Goal: Find specific page/section: Find specific page/section

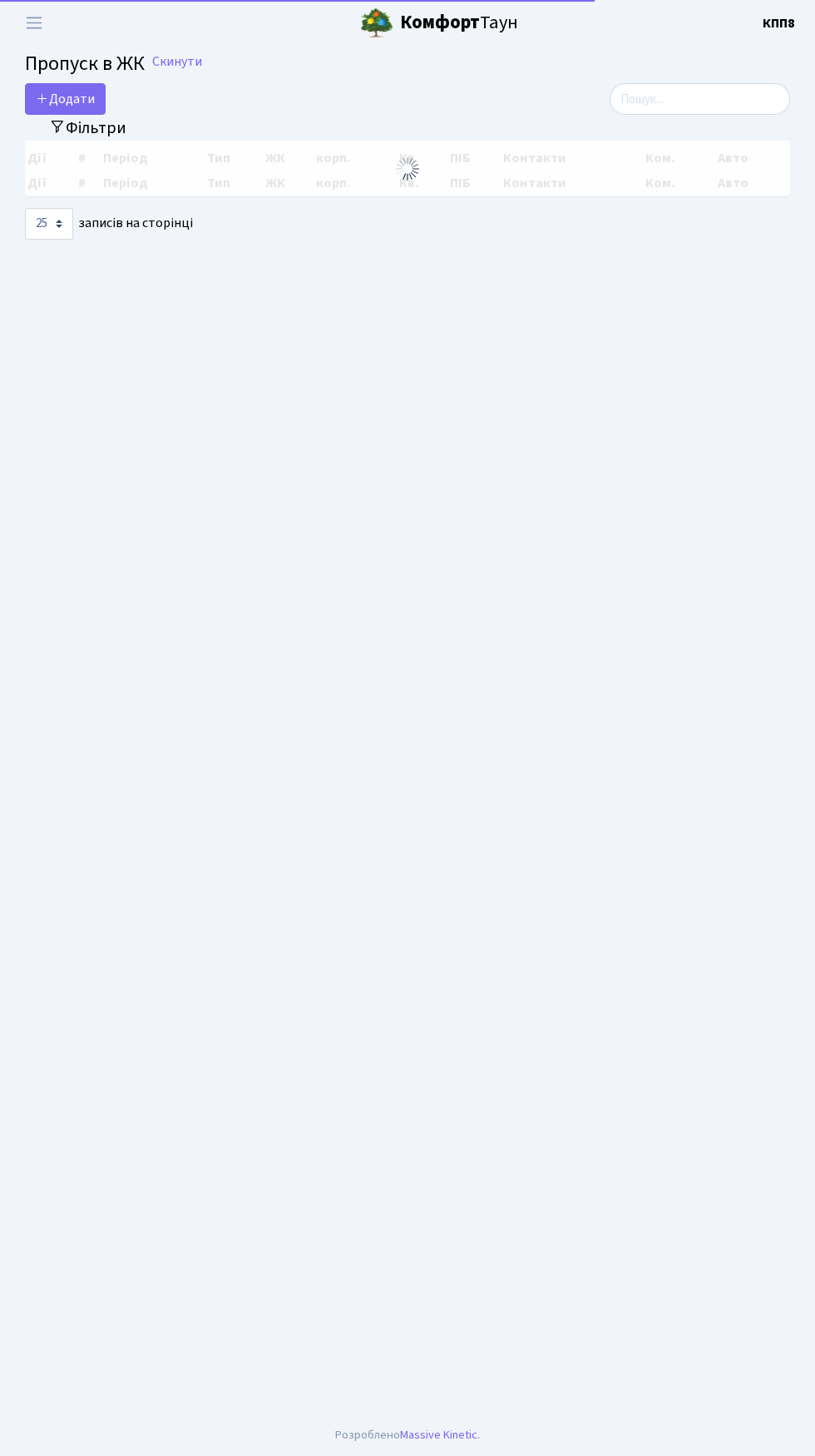
select select "25"
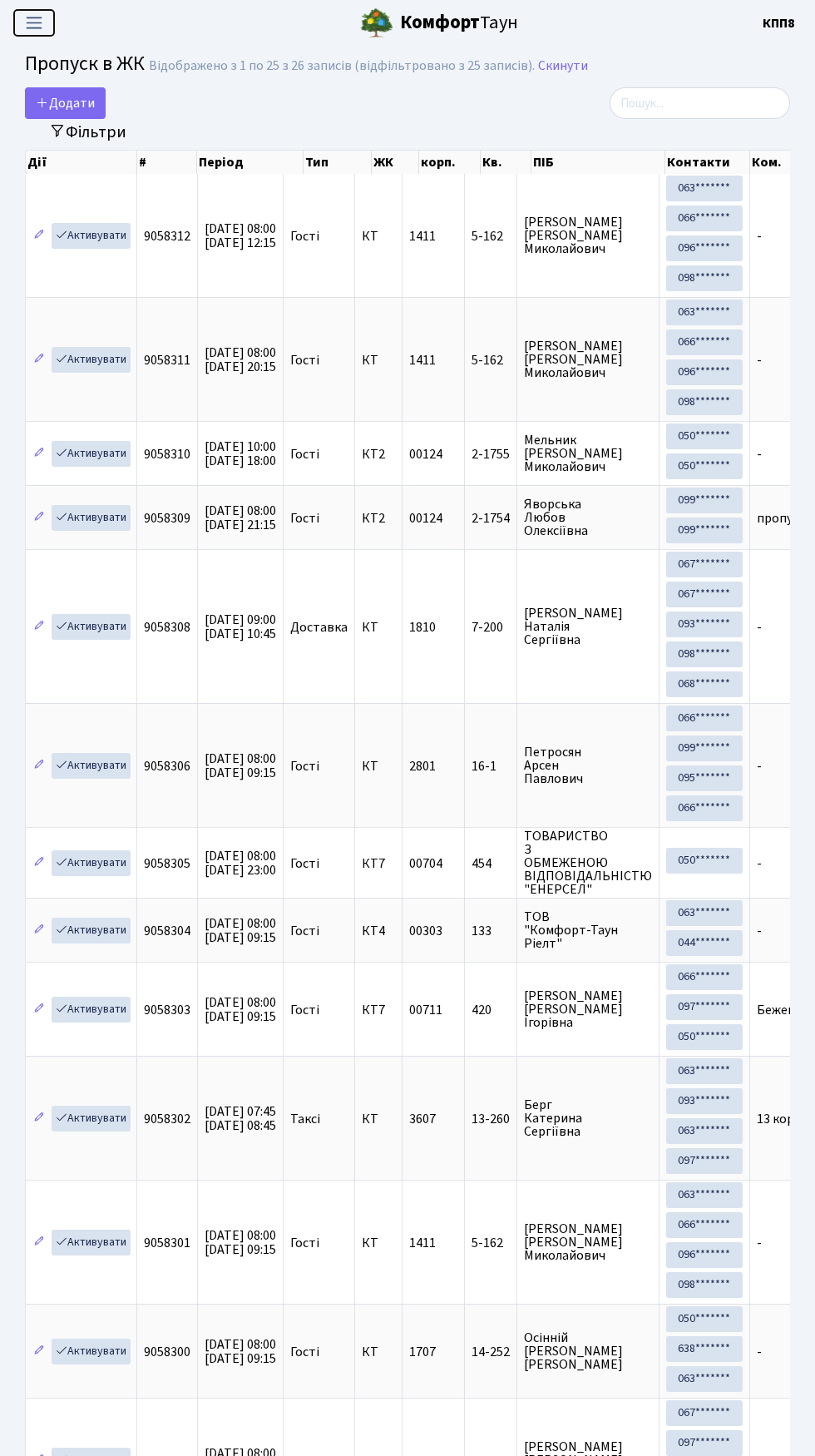
click at [38, 32] on span "Переключити навігацію" at bounding box center [34, 23] width 25 height 19
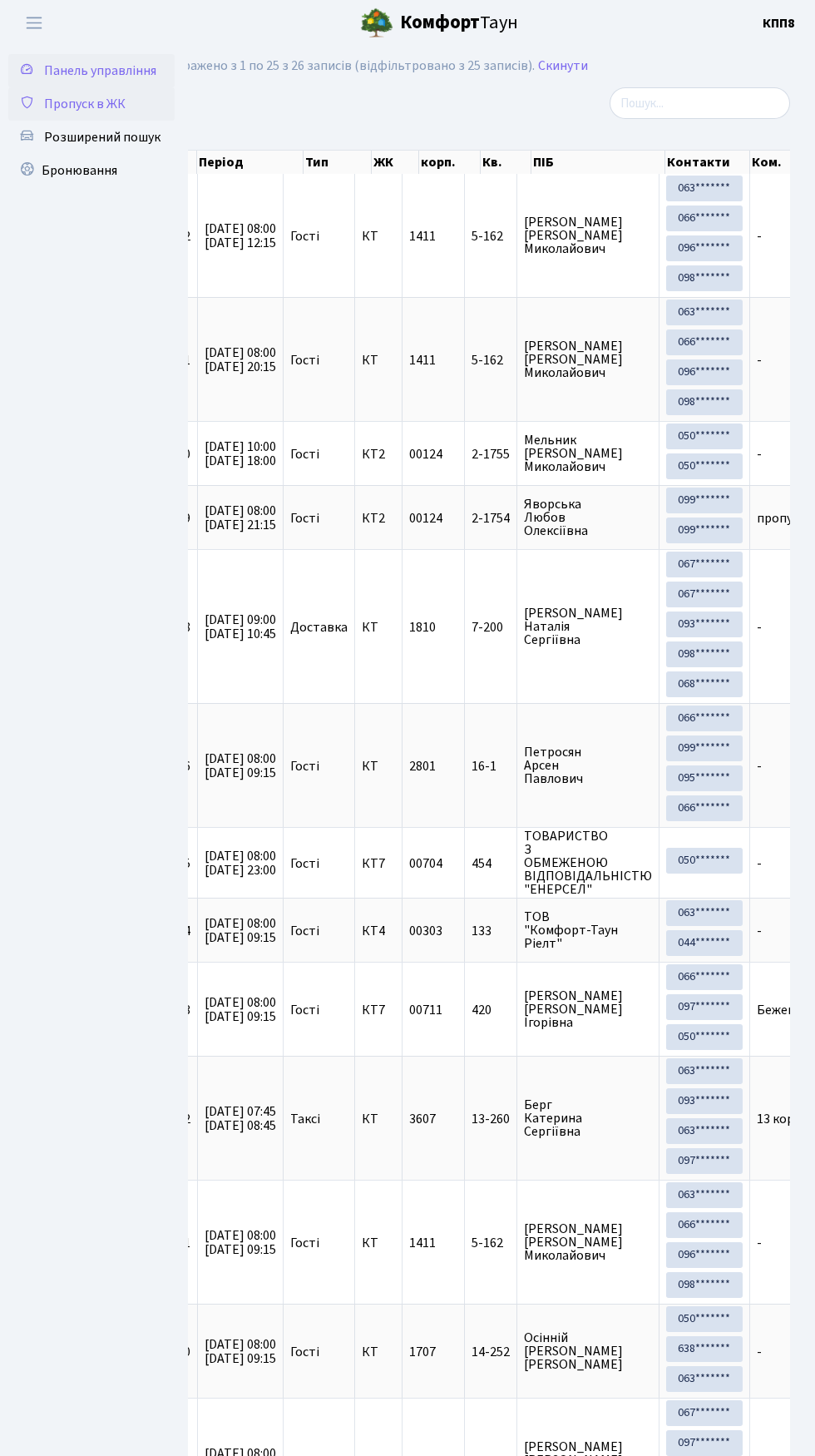
click at [122, 71] on span "Панель управління" at bounding box center [100, 70] width 112 height 18
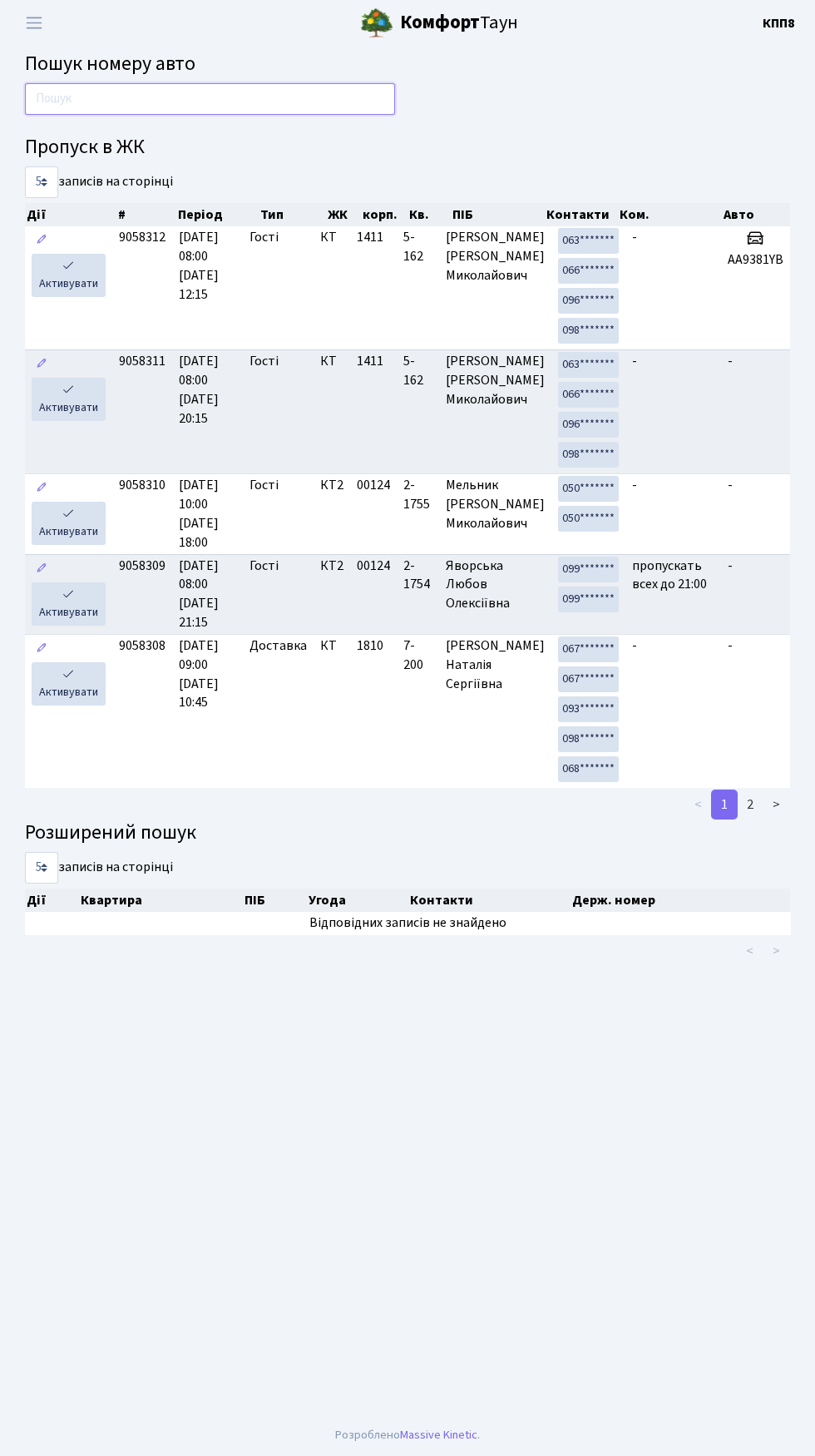
click at [315, 89] on input "text" at bounding box center [210, 99] width 370 height 32
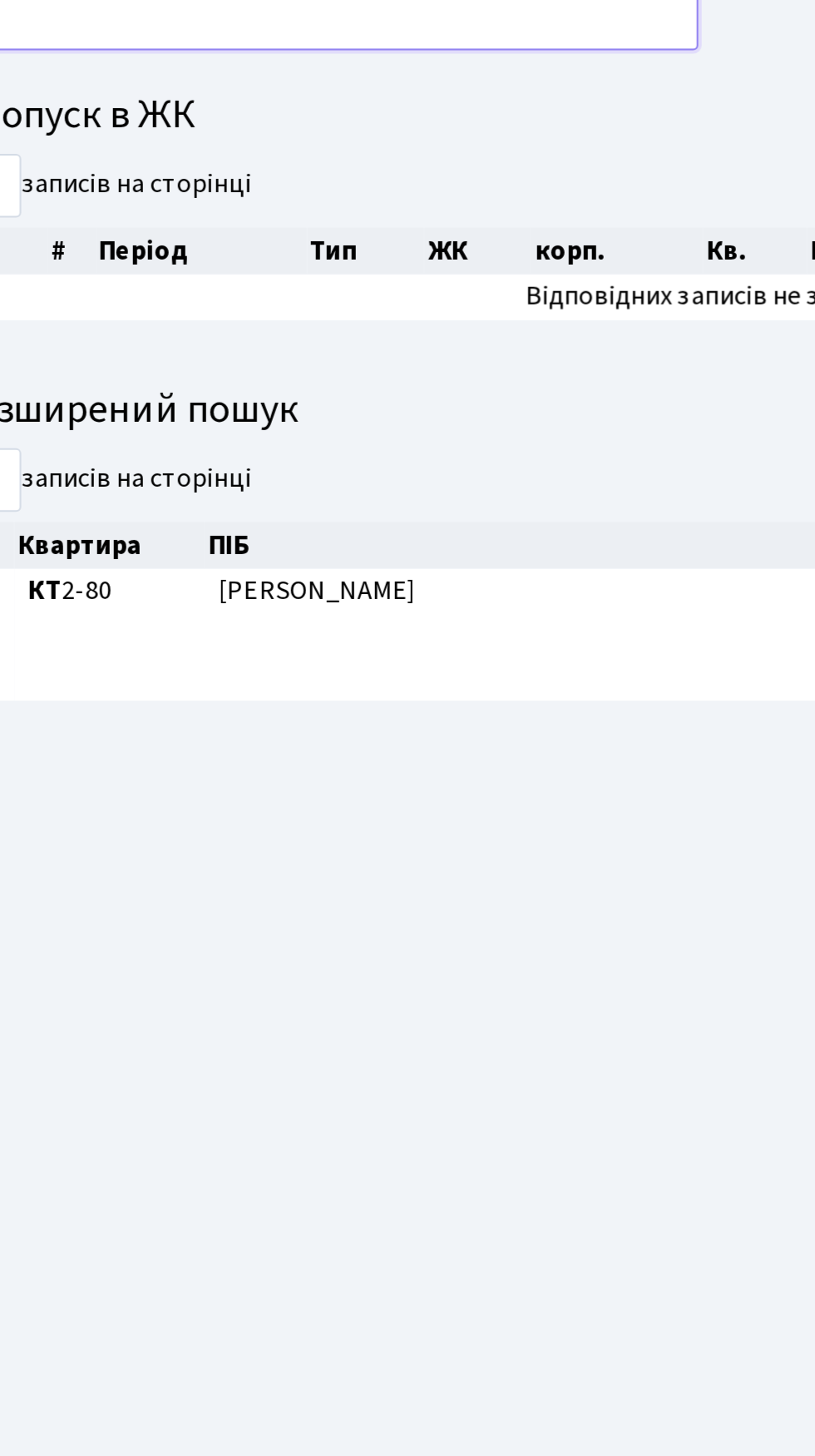
type input "3"
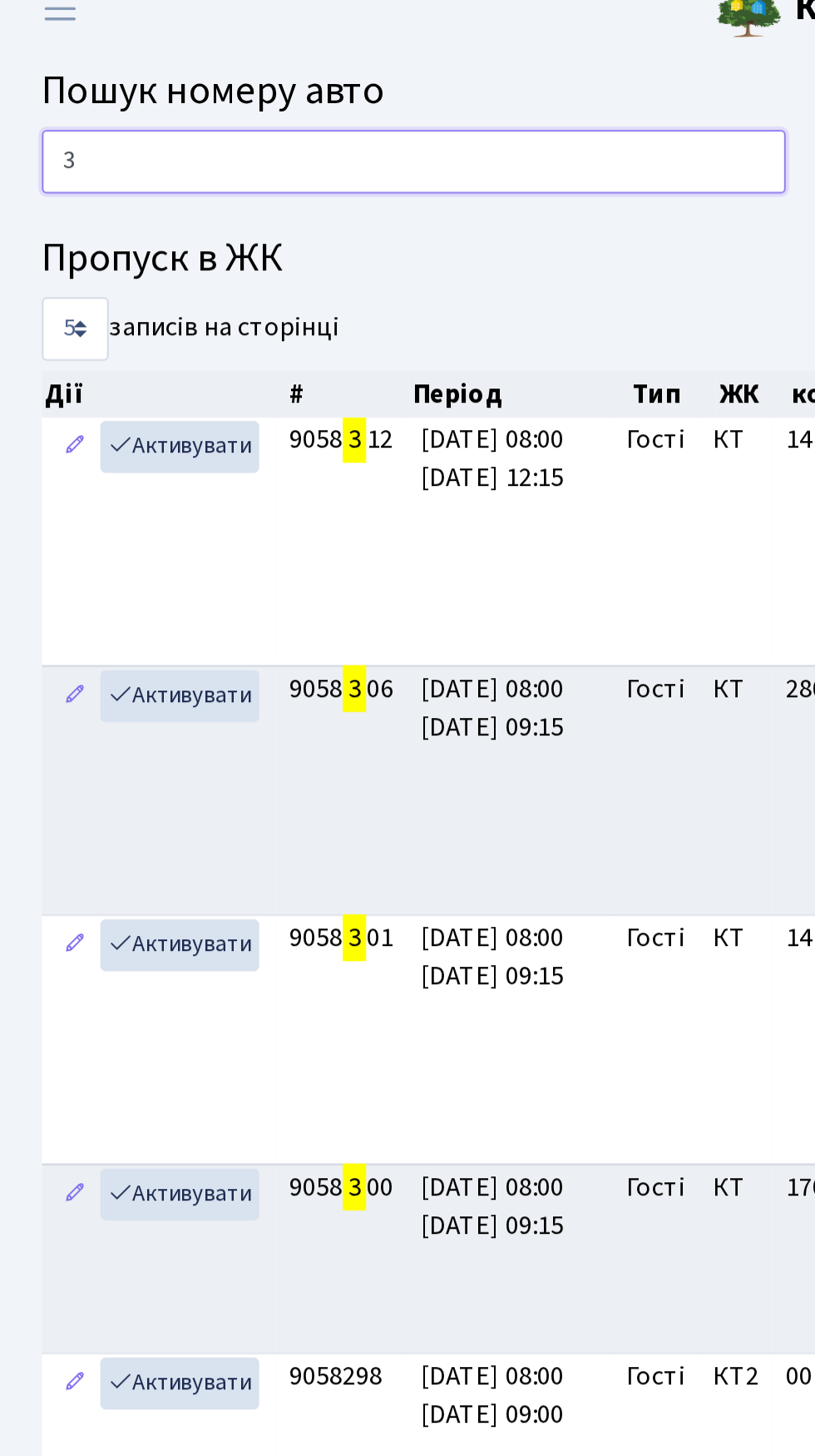
click at [208, 105] on input "3" at bounding box center [210, 99] width 370 height 32
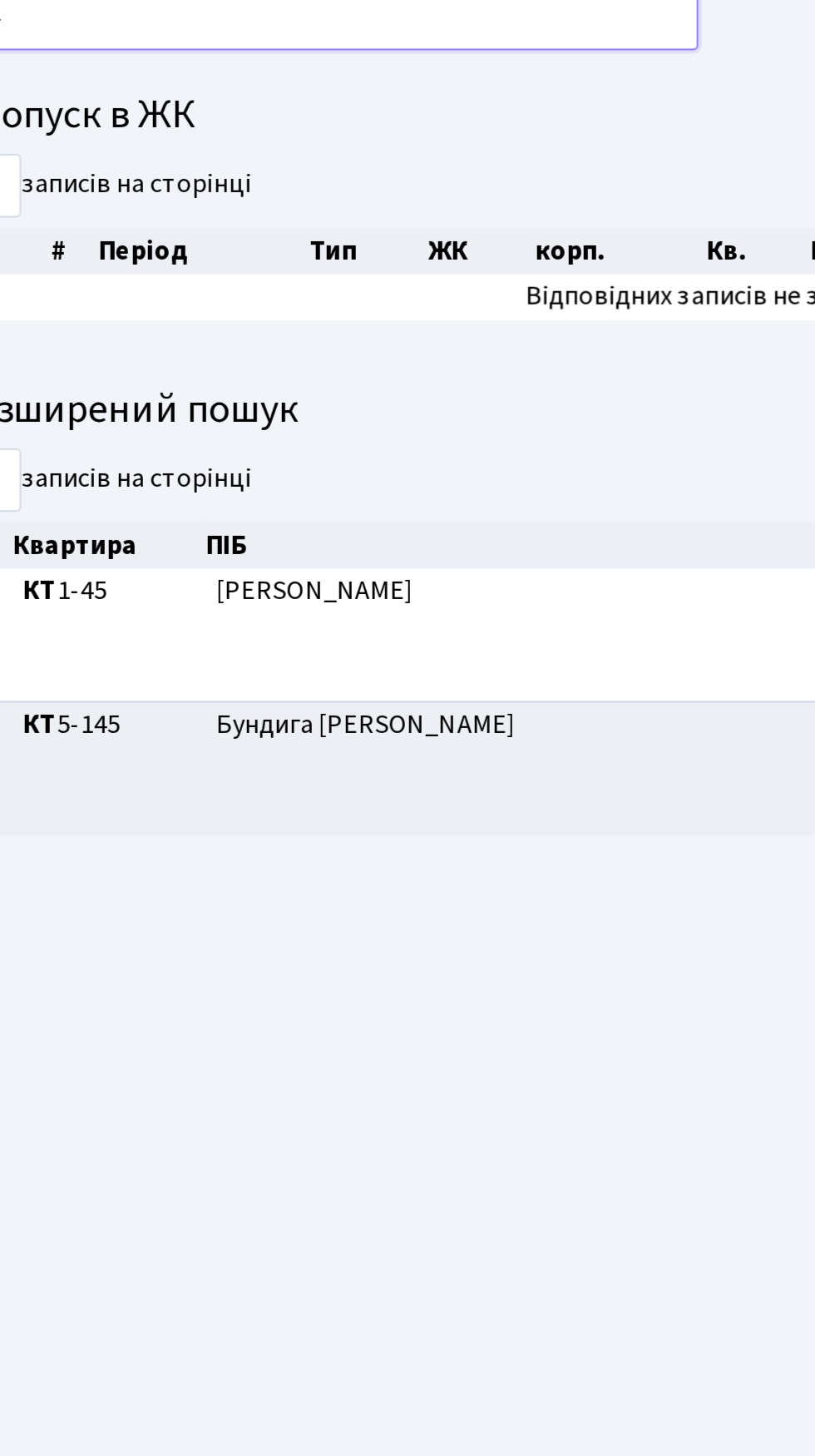
type input "9"
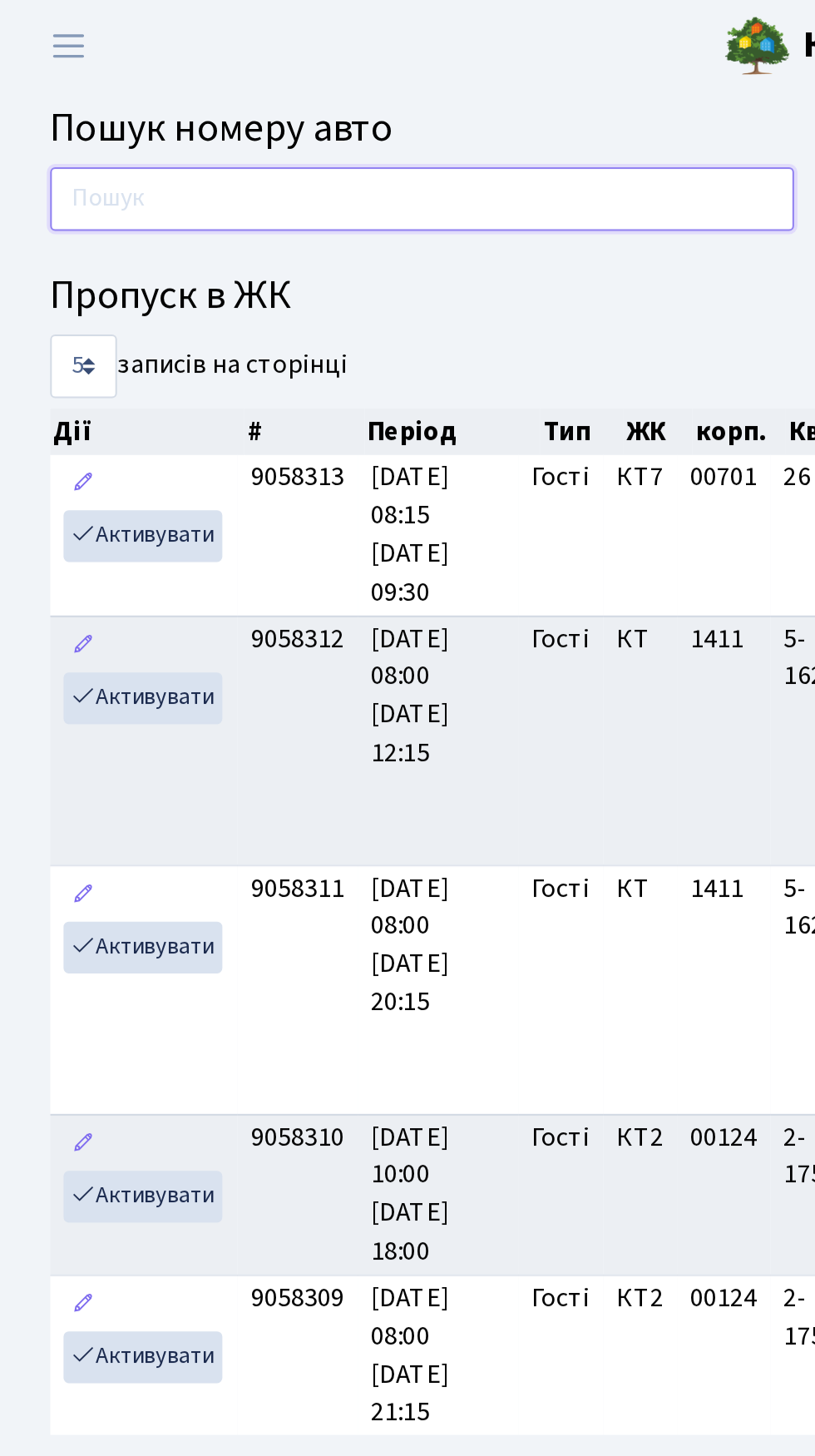
click at [247, 90] on input "text" at bounding box center [210, 99] width 370 height 32
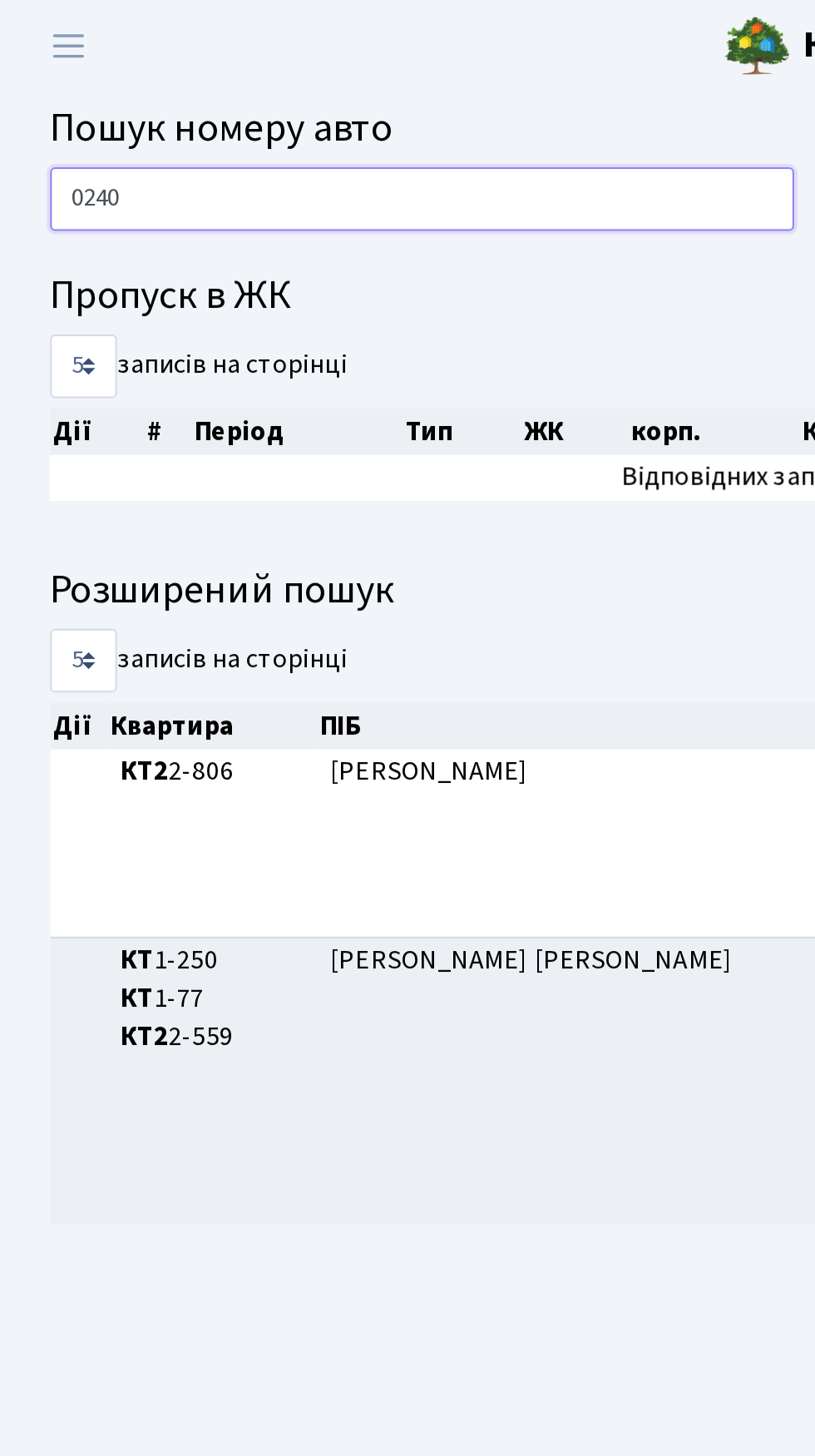
click at [194, 105] on input "0240" at bounding box center [210, 99] width 370 height 32
type input "0"
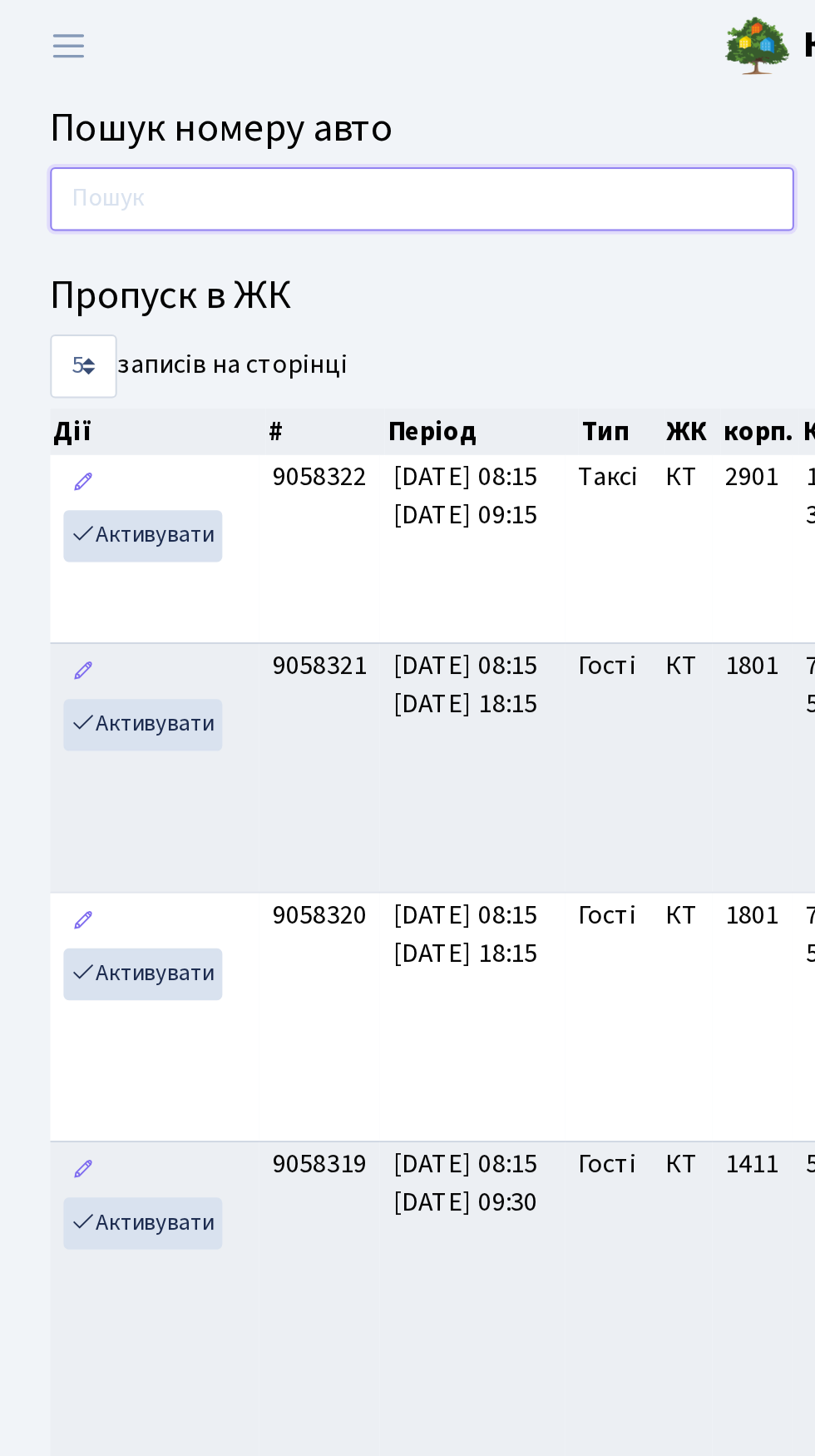
click at [225, 95] on input "text" at bounding box center [210, 99] width 370 height 32
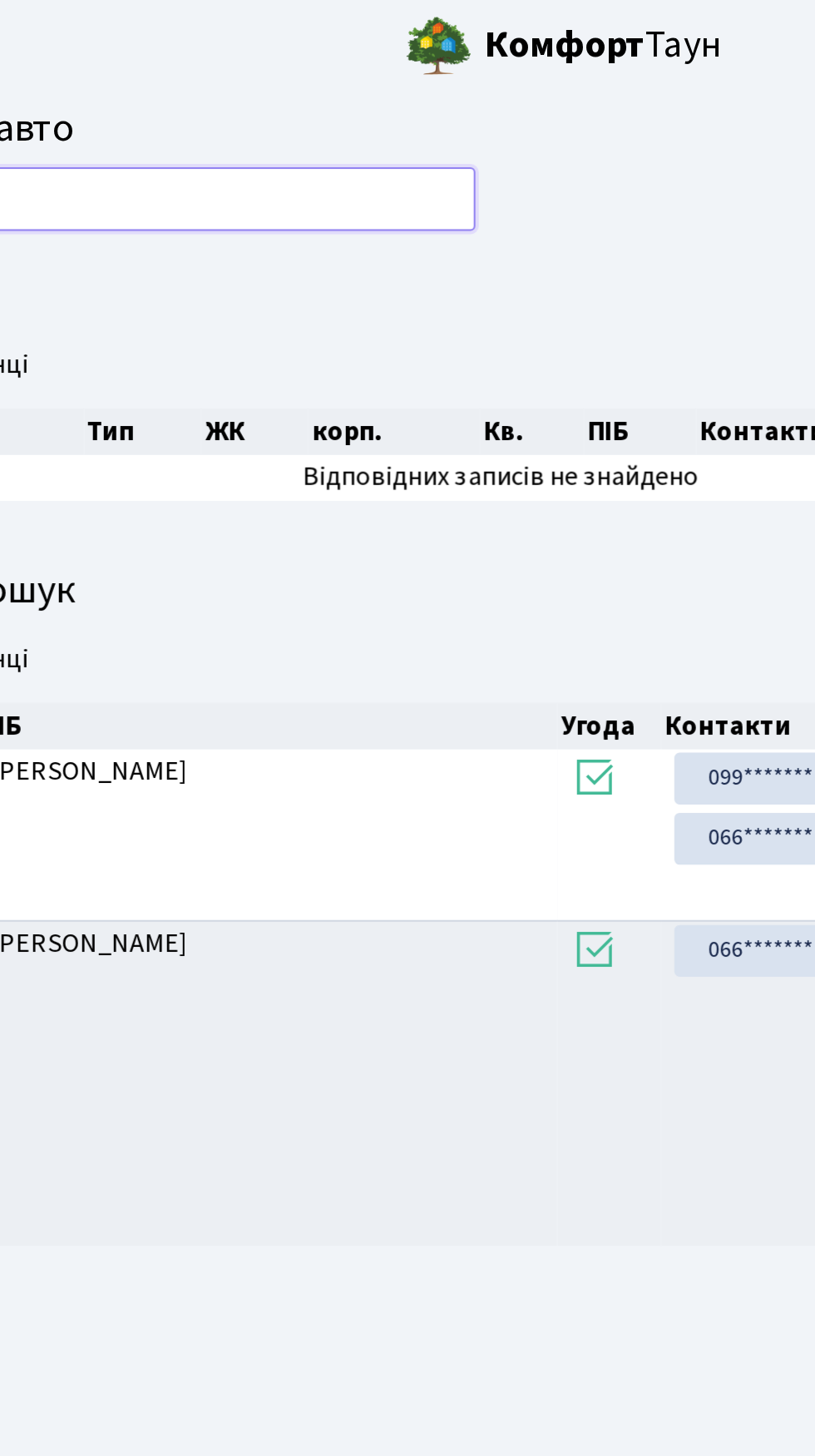
click at [229, 94] on input "8336" at bounding box center [210, 99] width 370 height 32
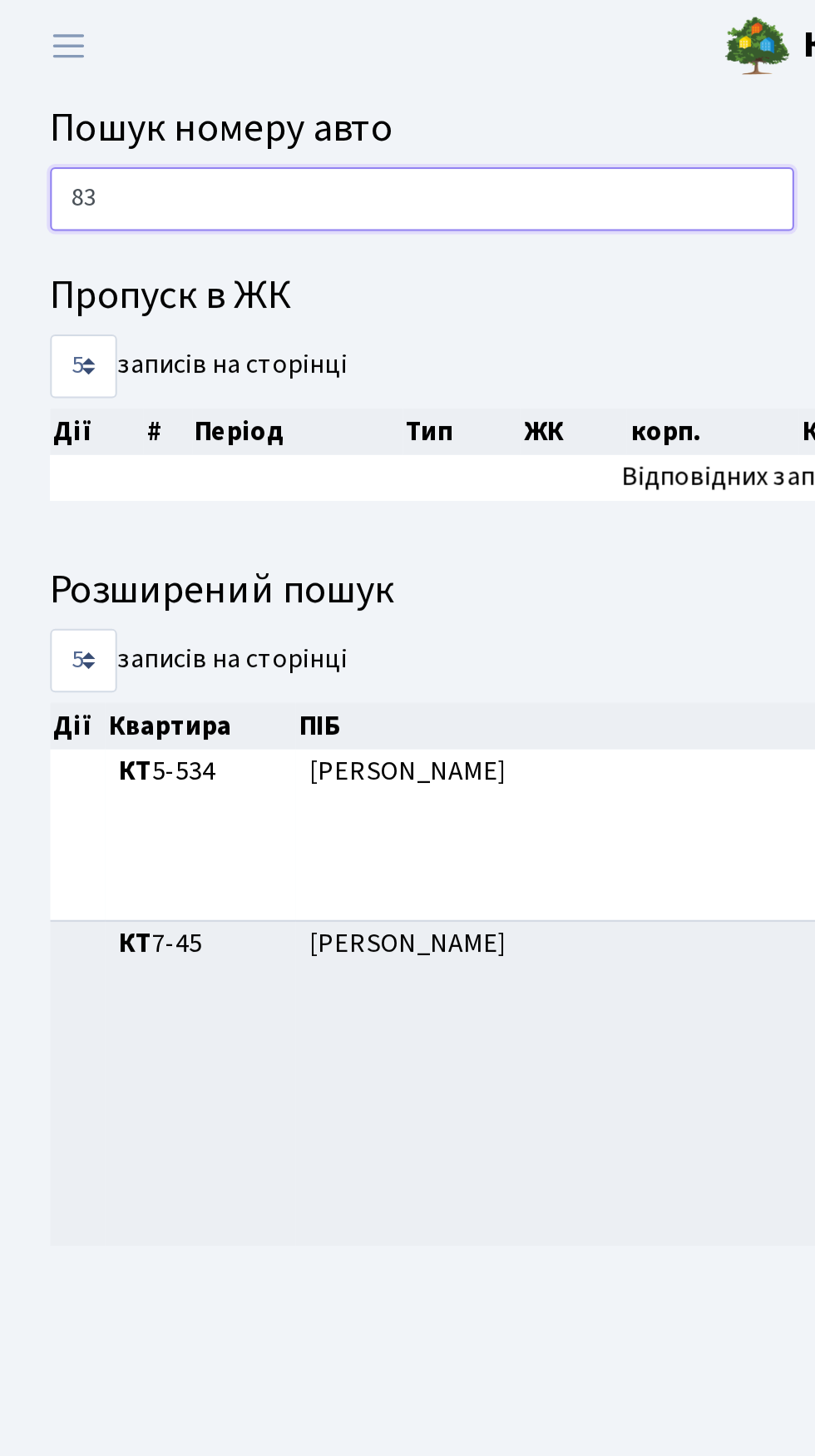
type input "8"
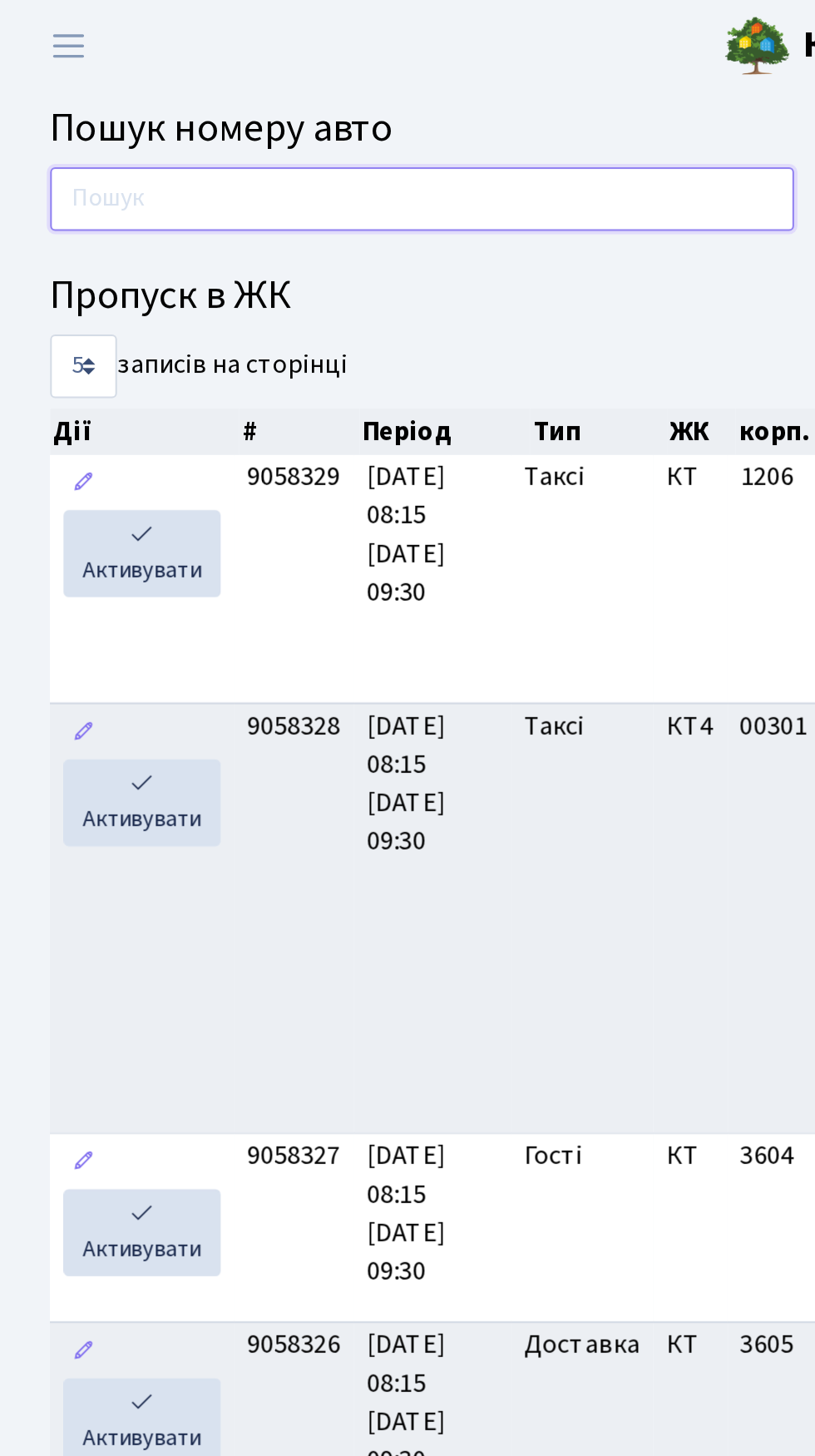
click at [223, 94] on input "text" at bounding box center [210, 99] width 370 height 32
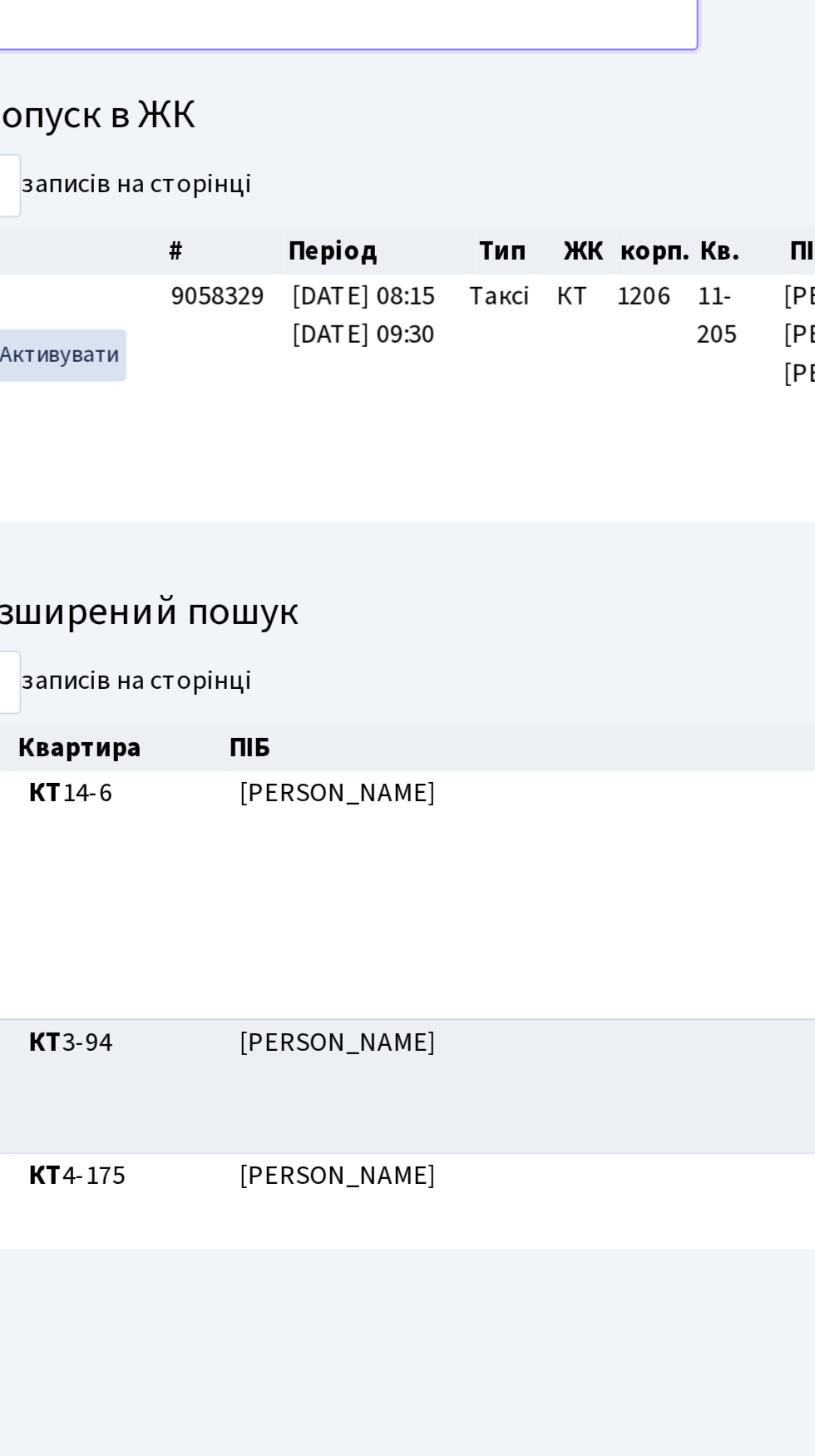
type input "0"
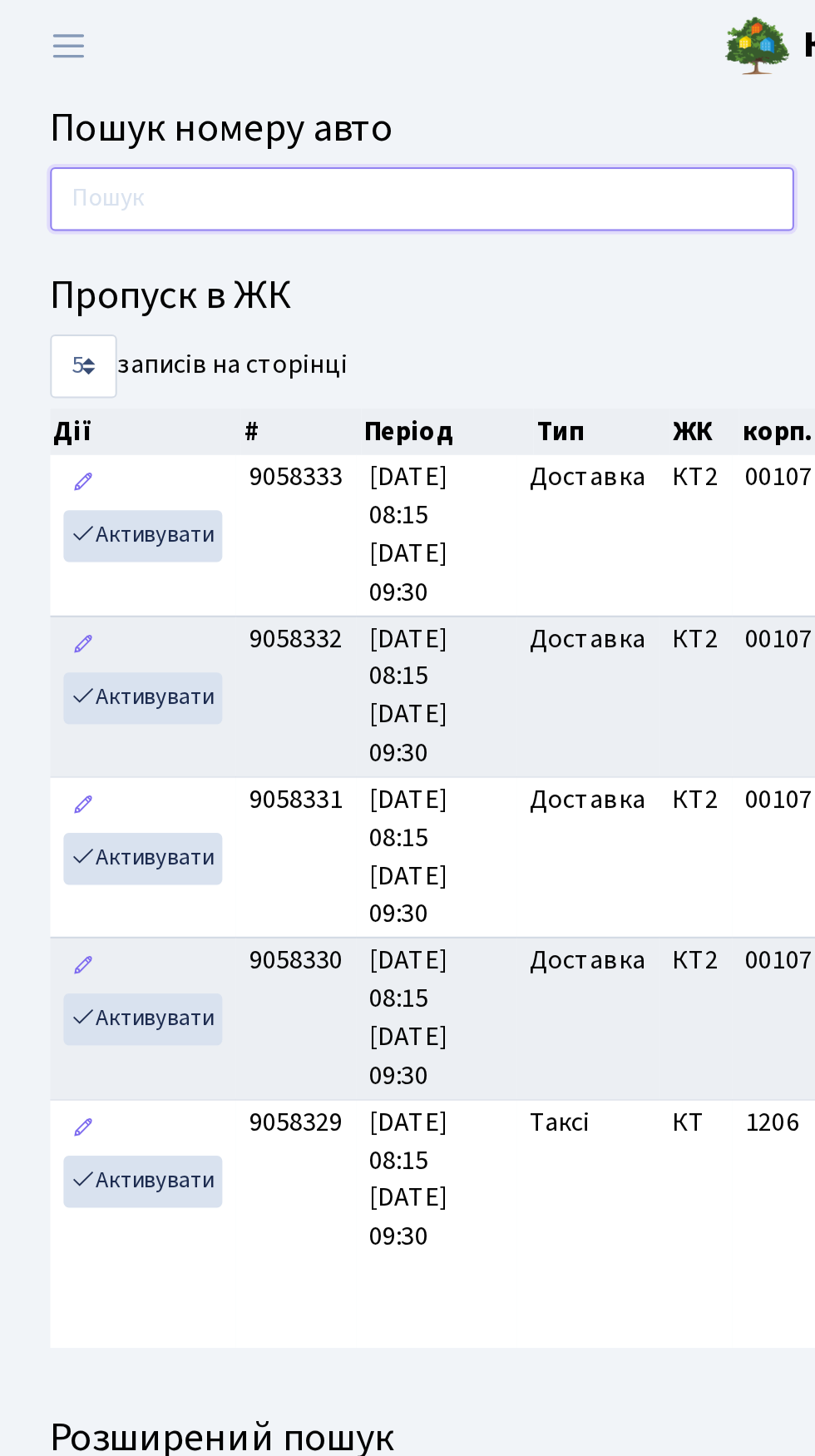
click at [235, 95] on input "text" at bounding box center [210, 99] width 370 height 32
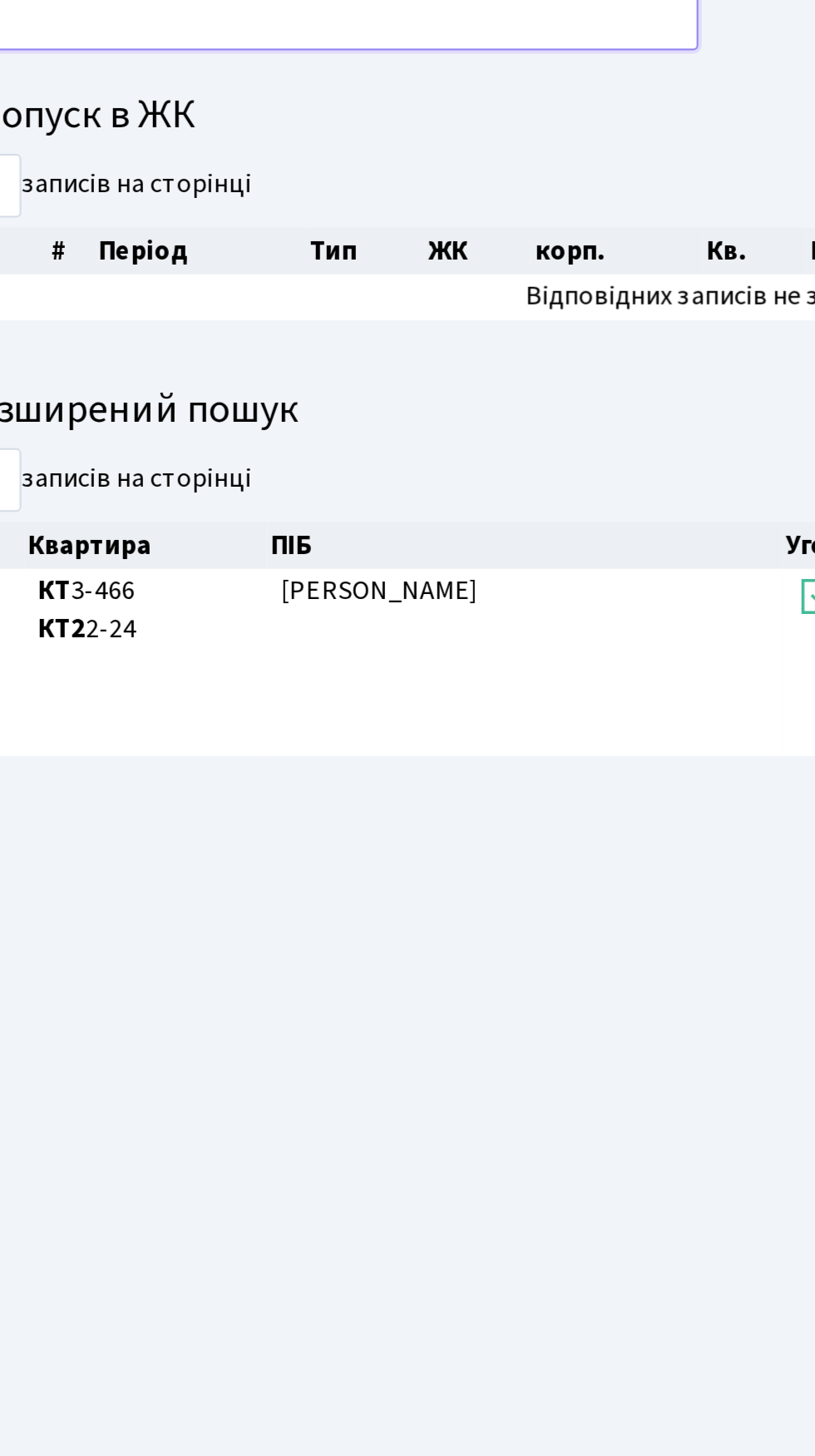
type input "4"
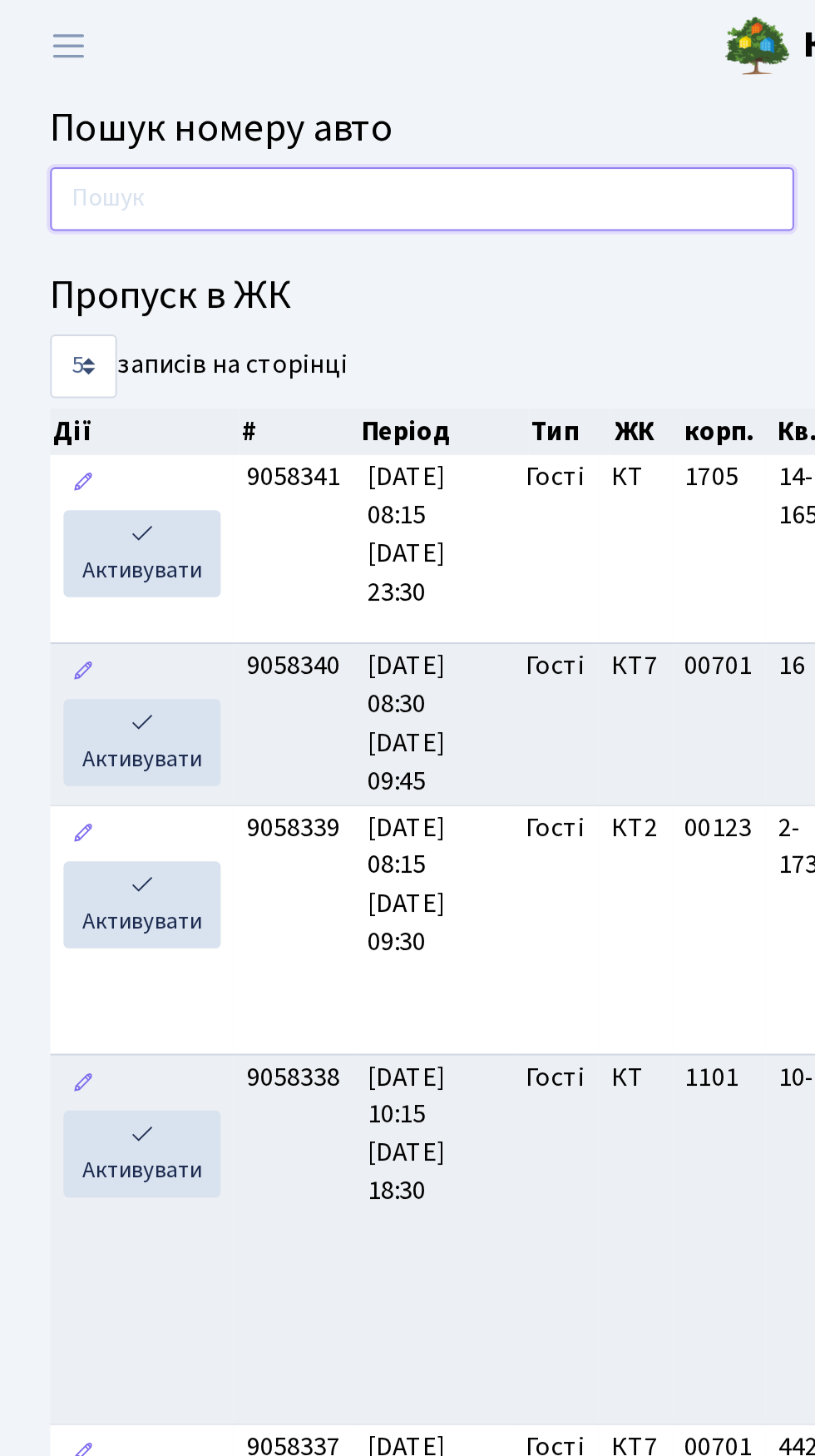
click at [298, 105] on input "text" at bounding box center [210, 99] width 370 height 32
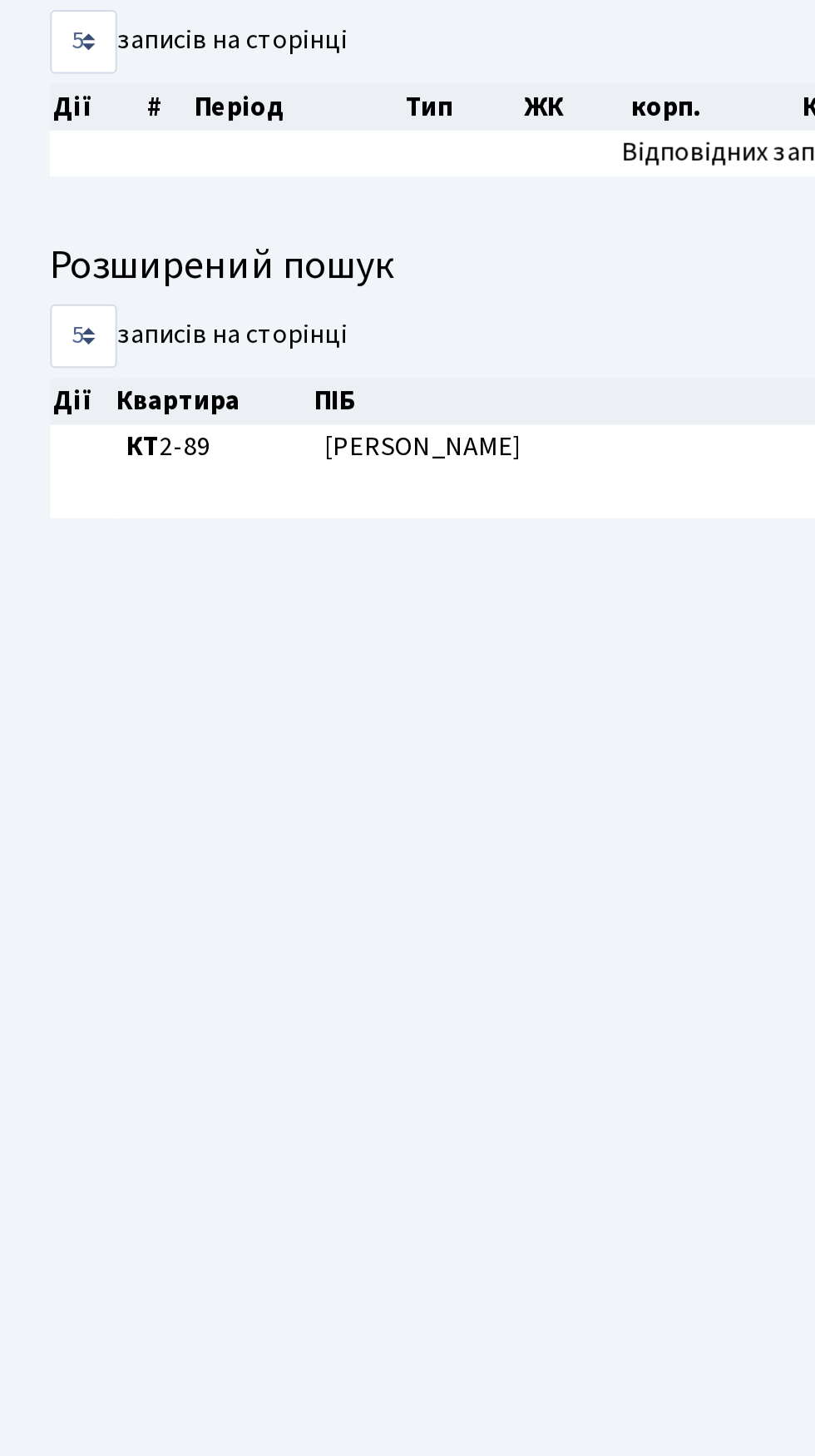
click at [371, 846] on main "Пошук номеру авто 0446 Пропуск в ЖК 5 10 25 50 записів на сторінці Дії # Період…" at bounding box center [407, 730] width 815 height 1368
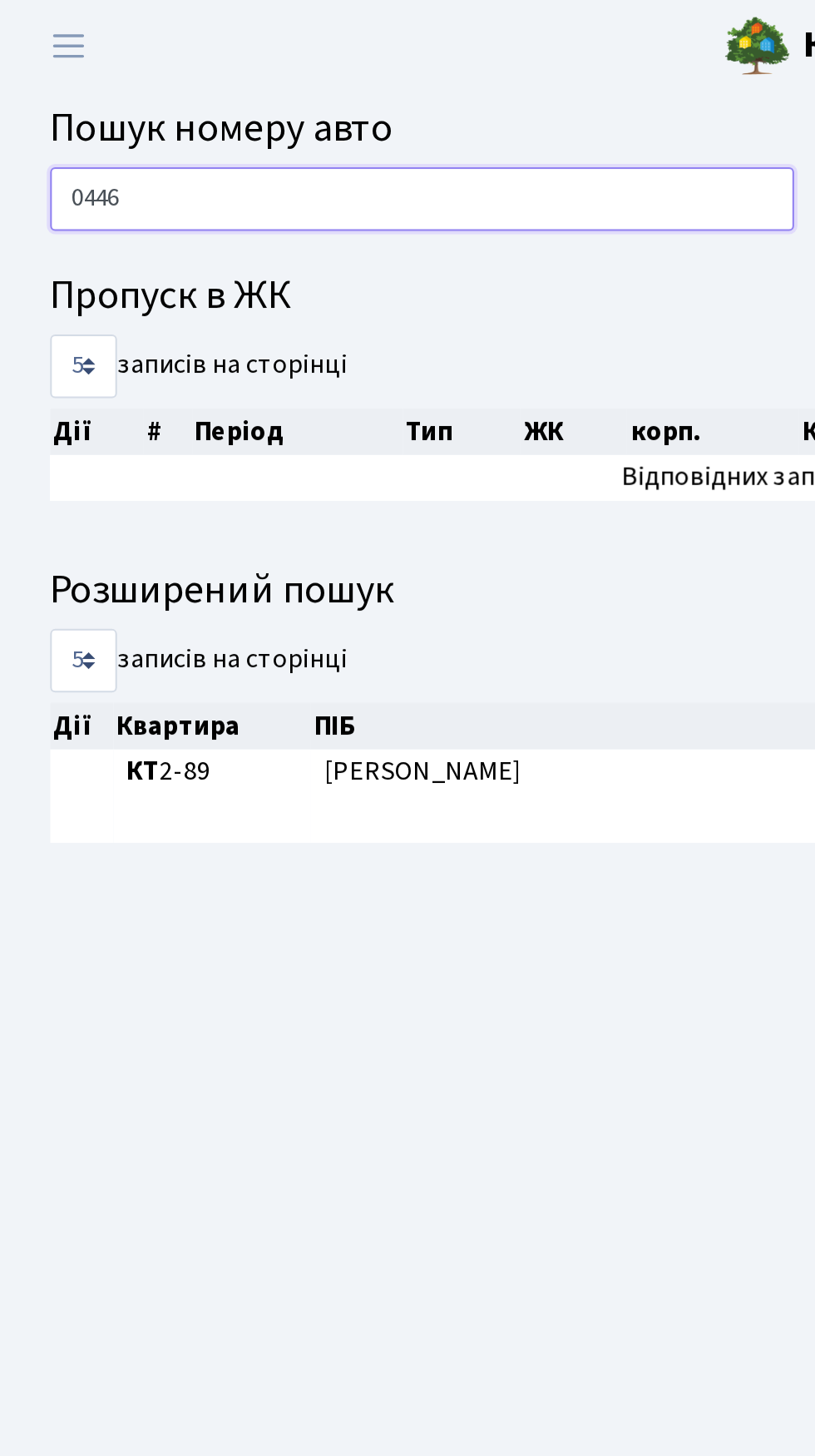
click at [122, 95] on input "0446" at bounding box center [210, 99] width 370 height 32
type input "0"
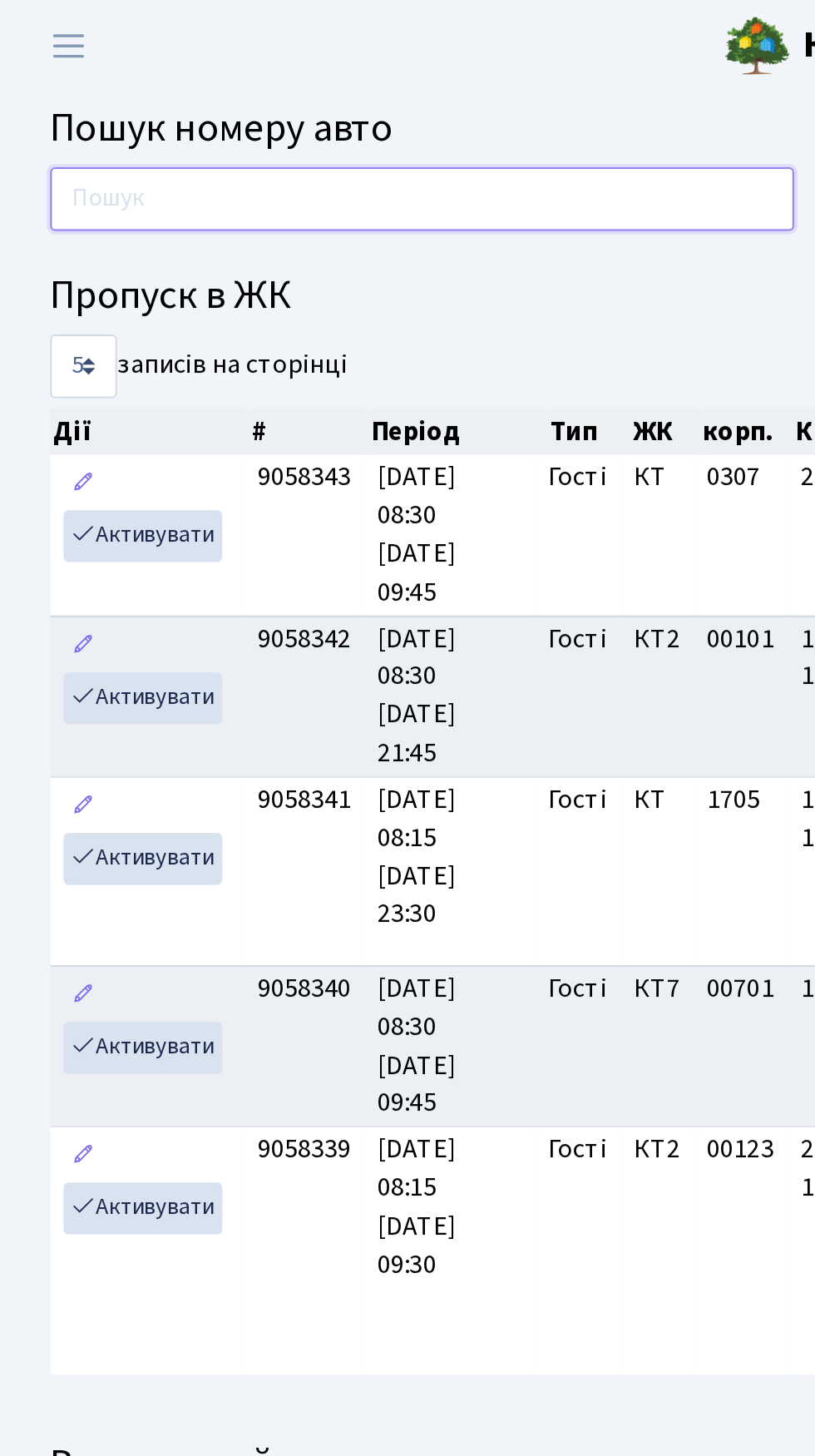
click at [247, 94] on input "text" at bounding box center [210, 99] width 370 height 32
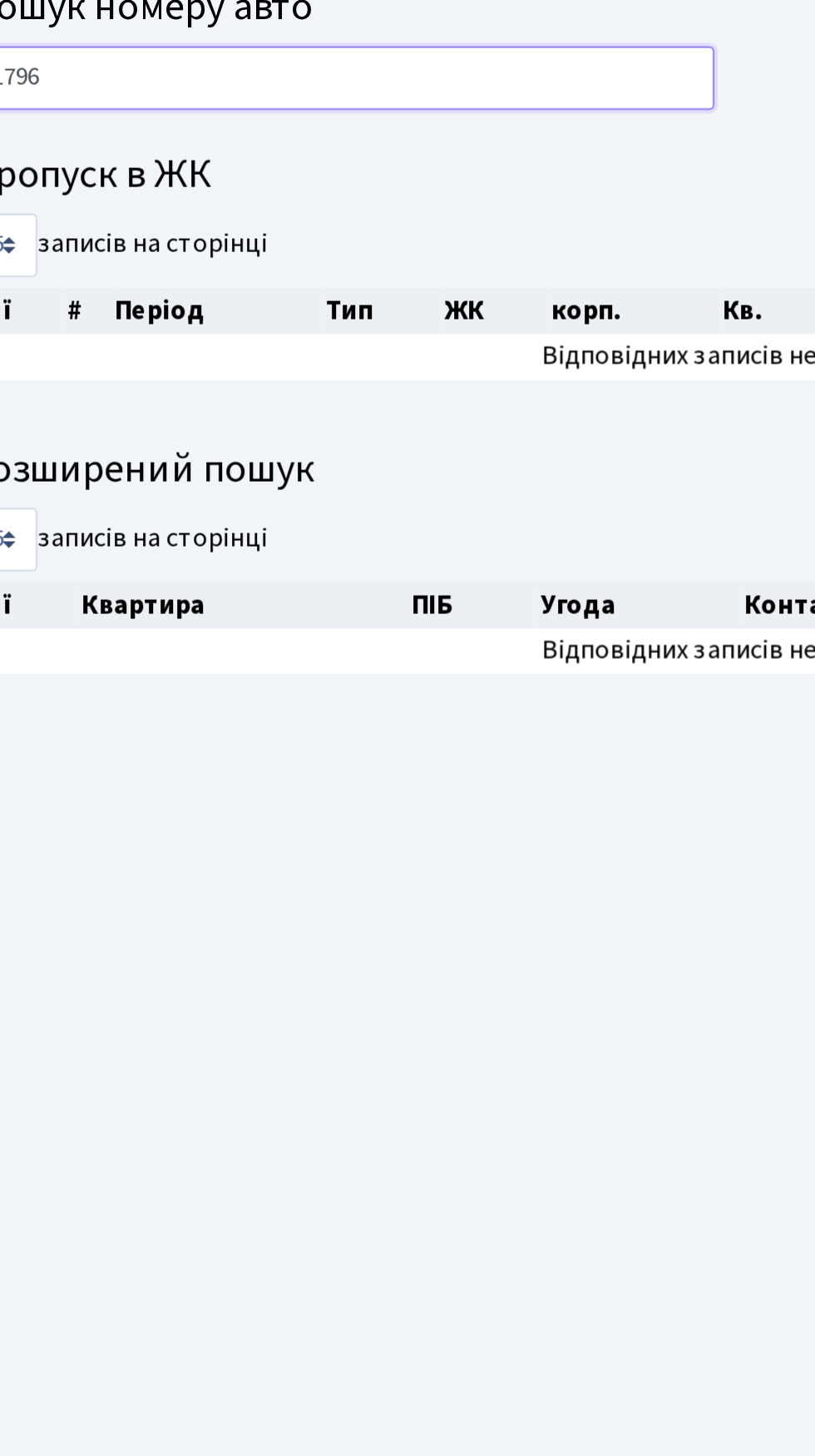
click at [273, 94] on input "1796" at bounding box center [210, 99] width 370 height 32
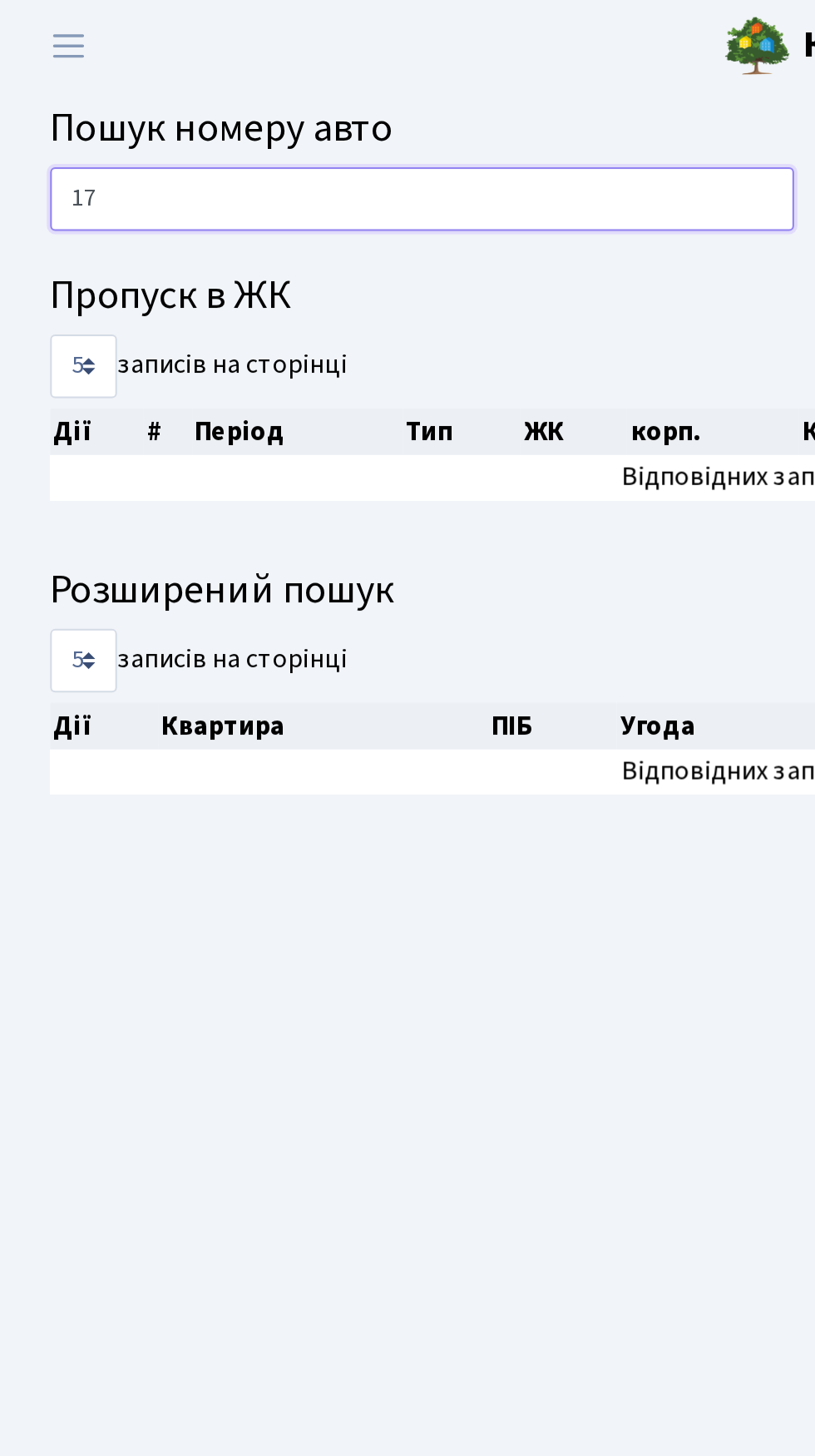
type input "1"
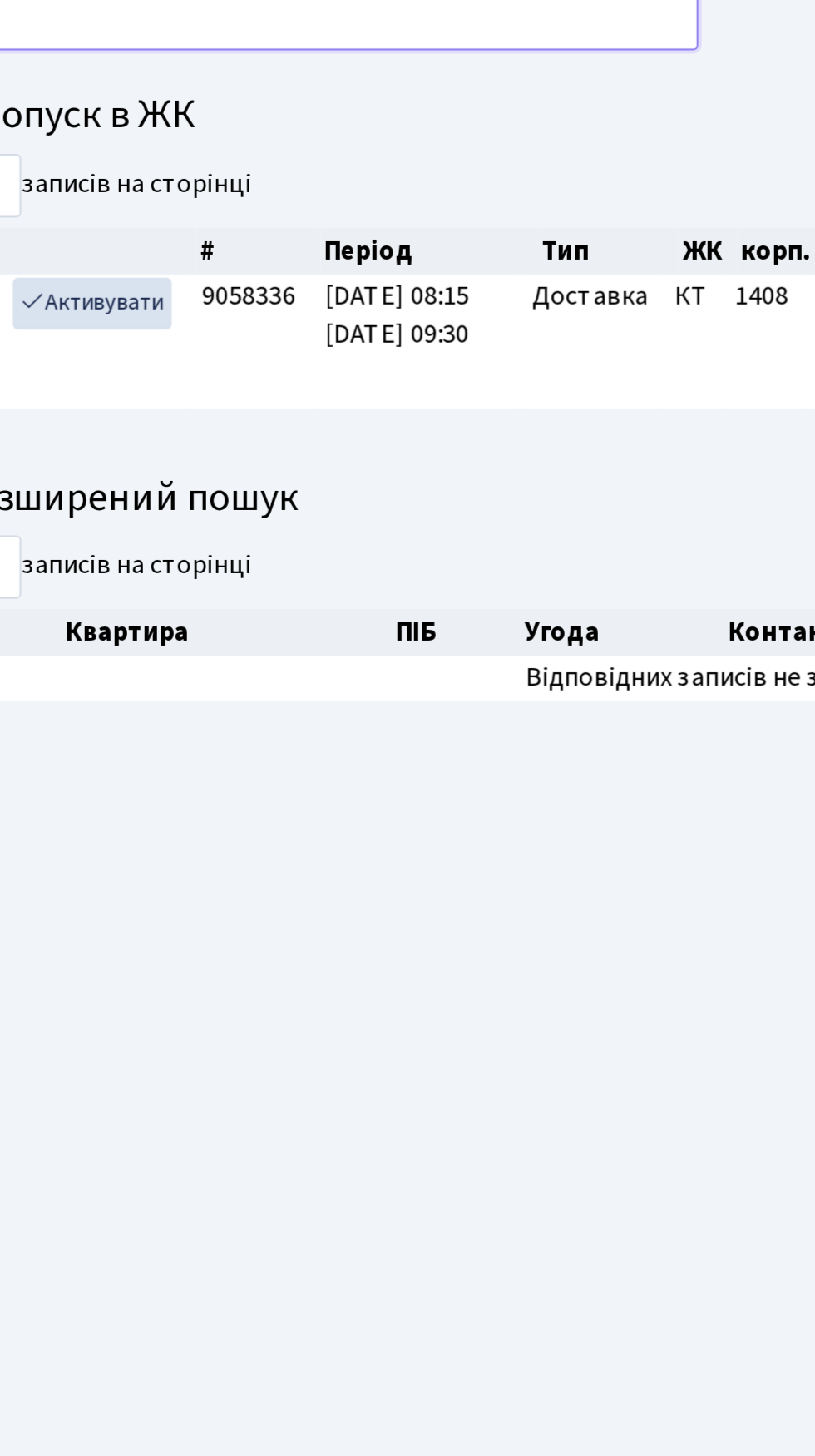
type input "1"
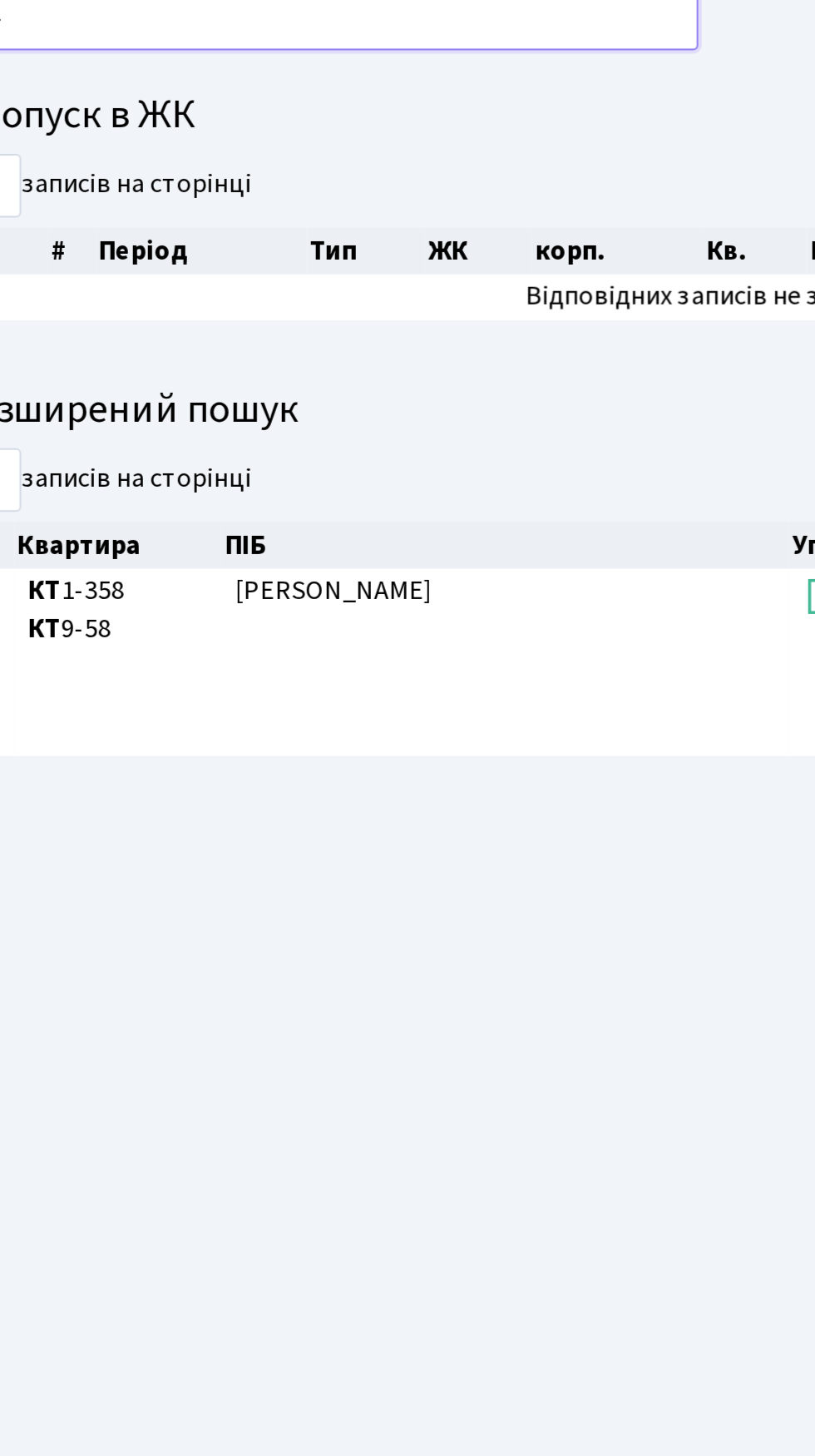
type input "8"
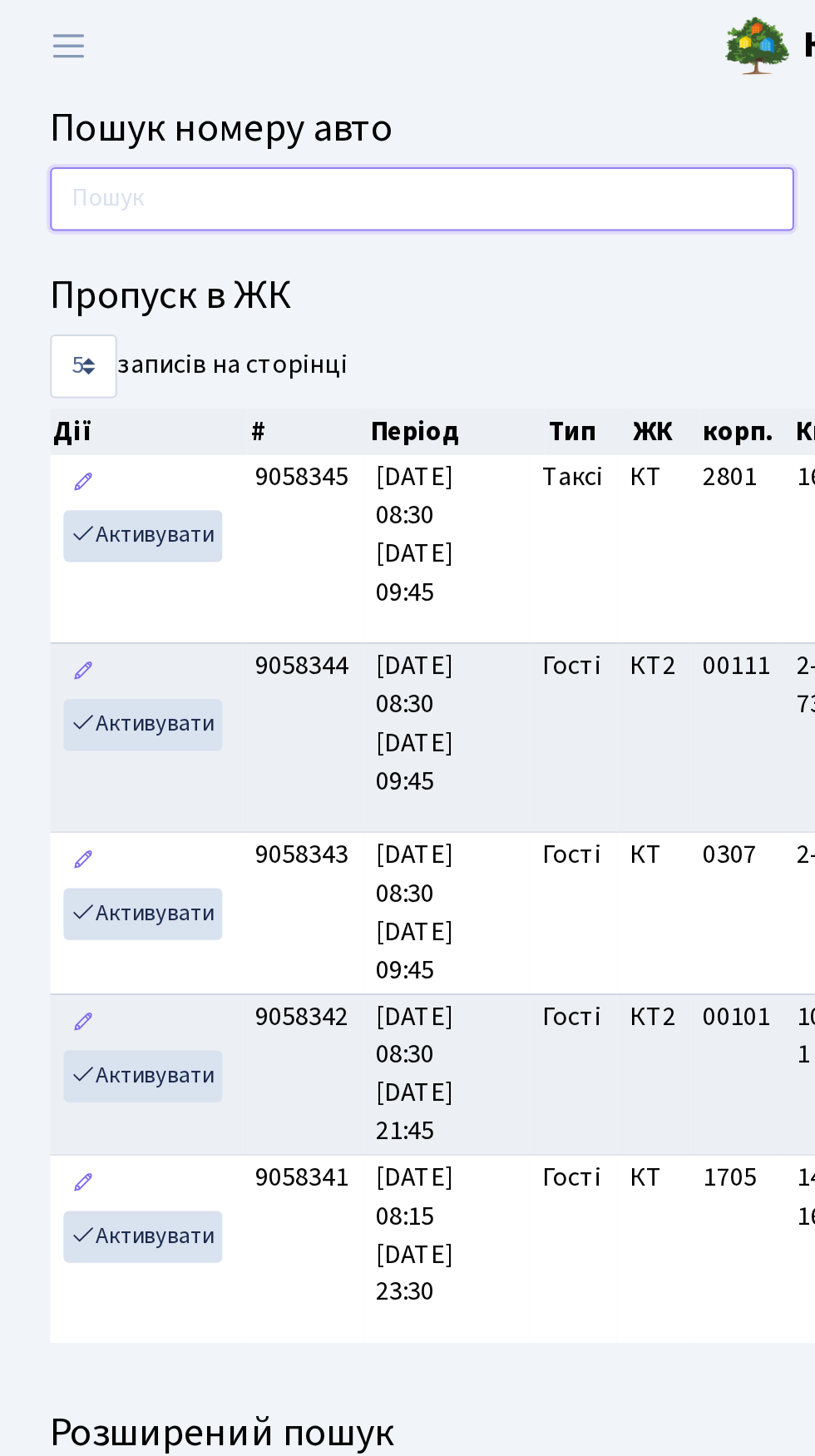
click at [246, 91] on input "text" at bounding box center [210, 99] width 370 height 32
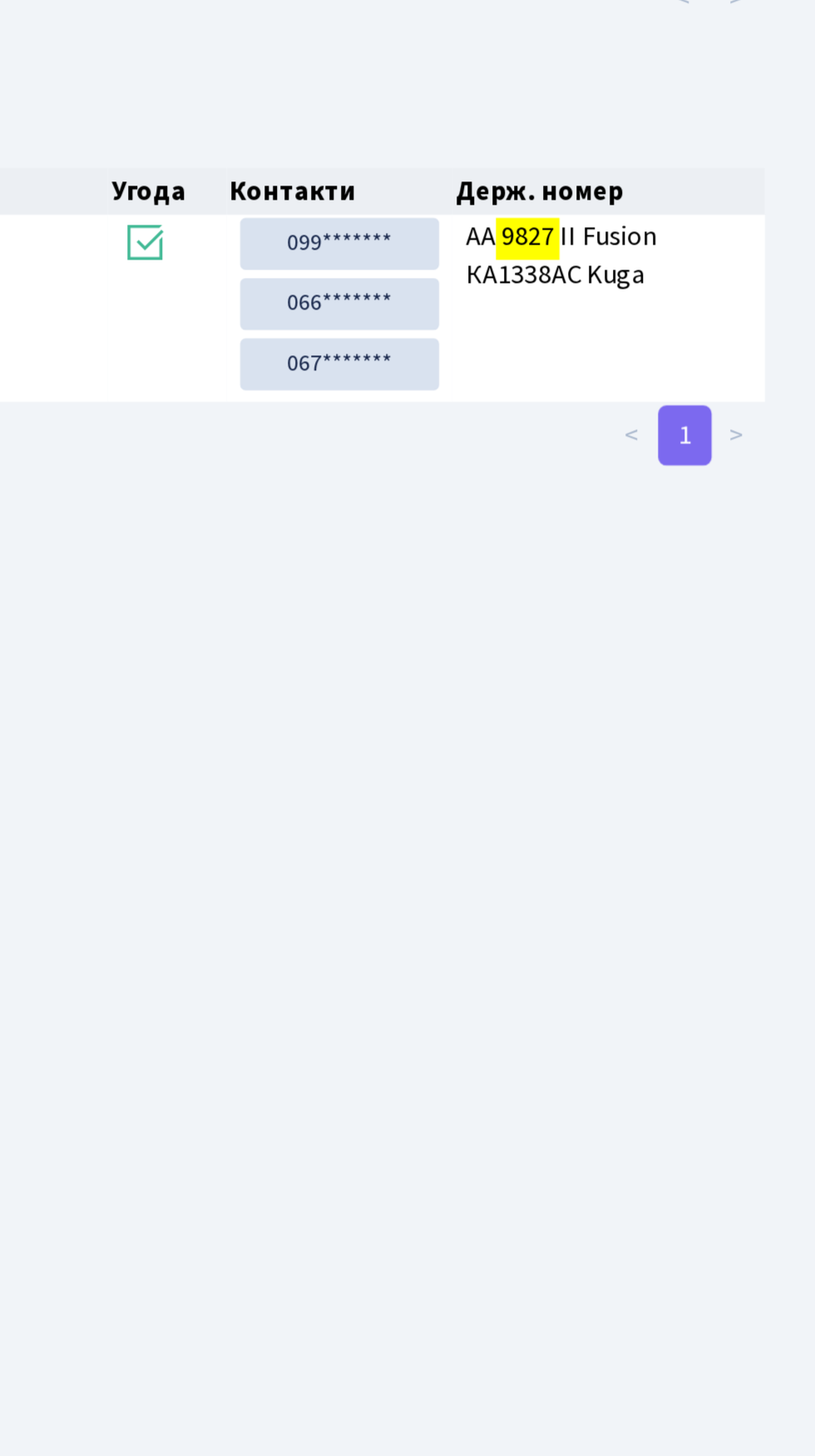
scroll to position [1, 0]
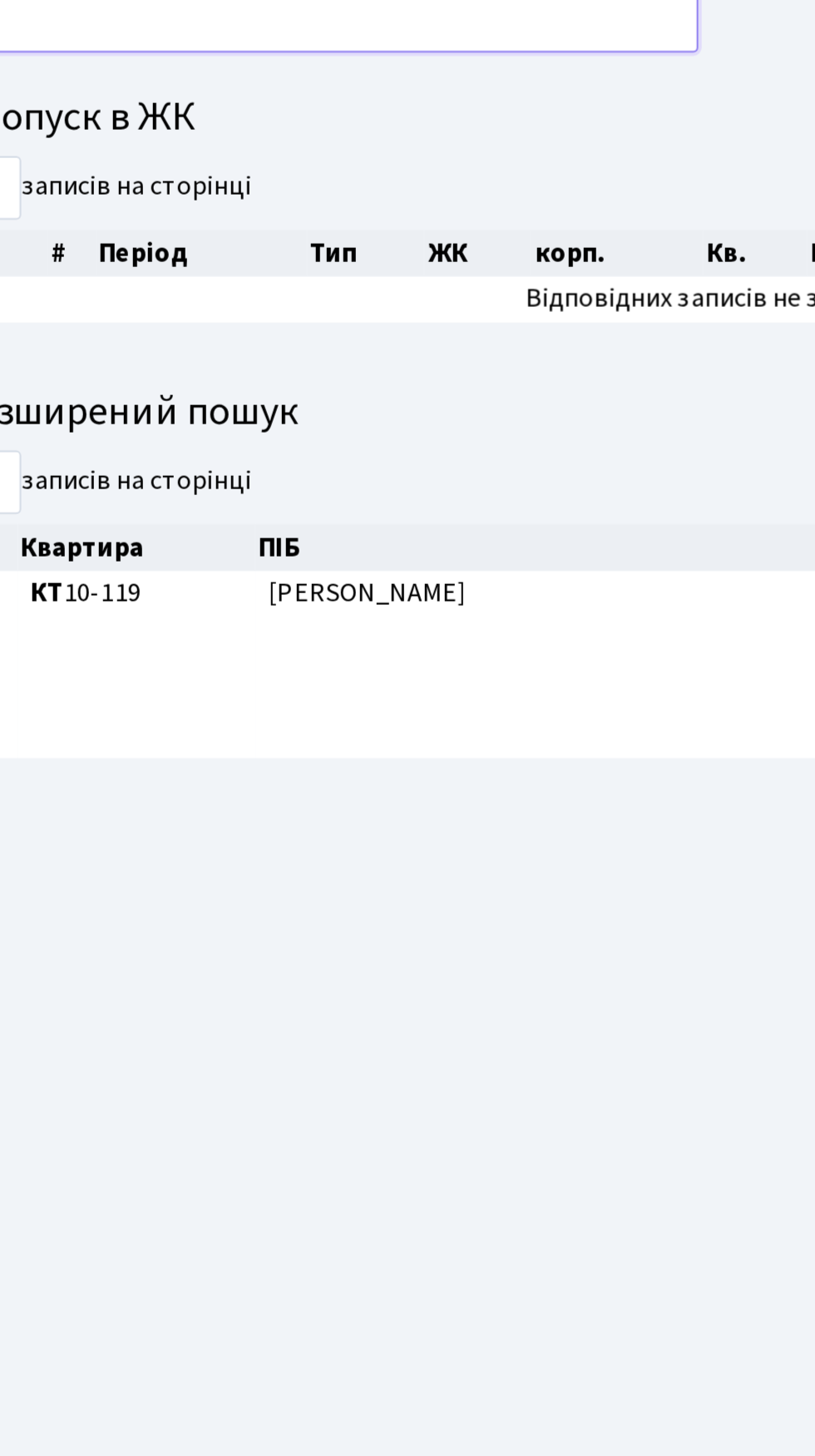
type input "9"
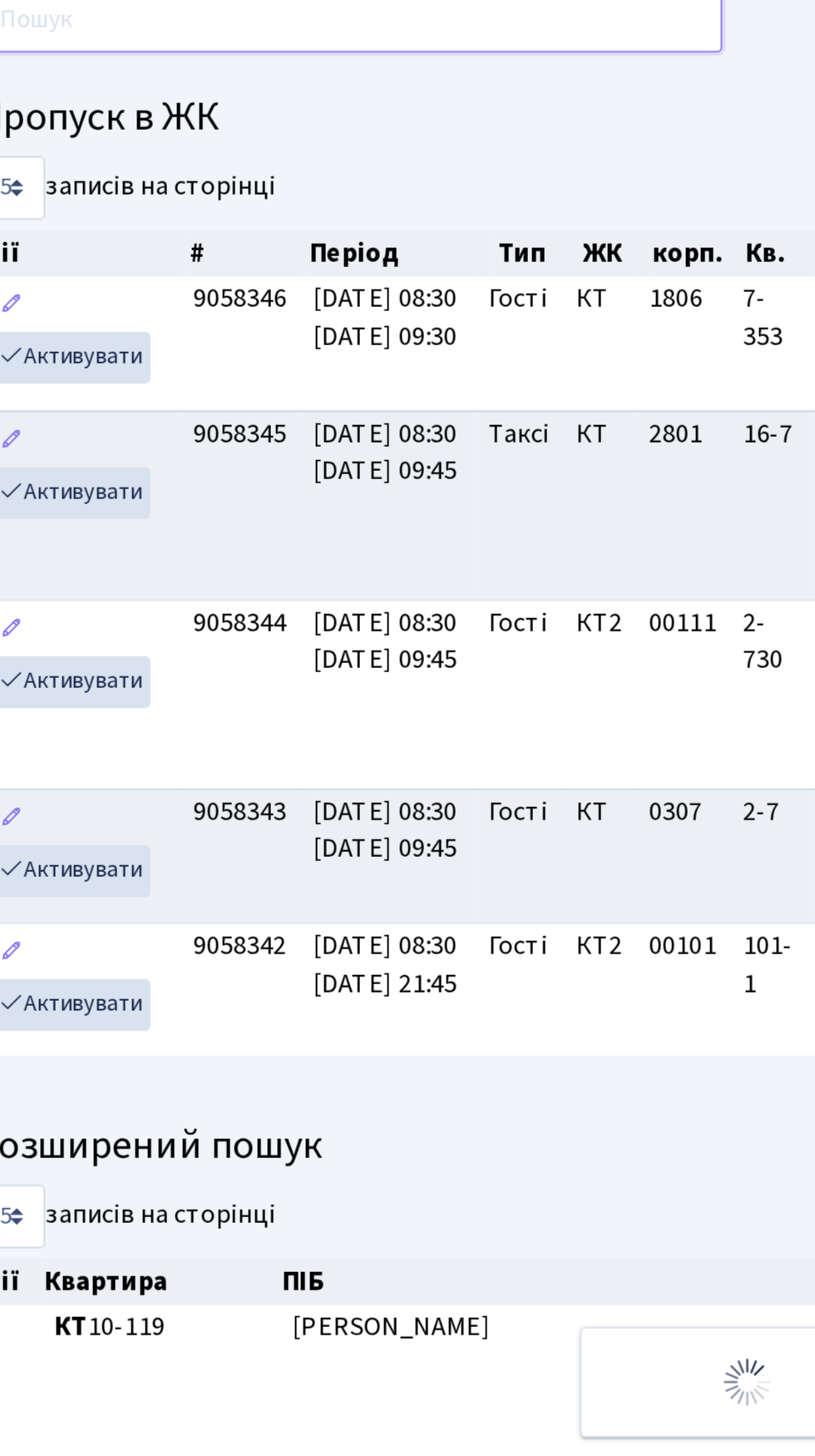
scroll to position [0, 0]
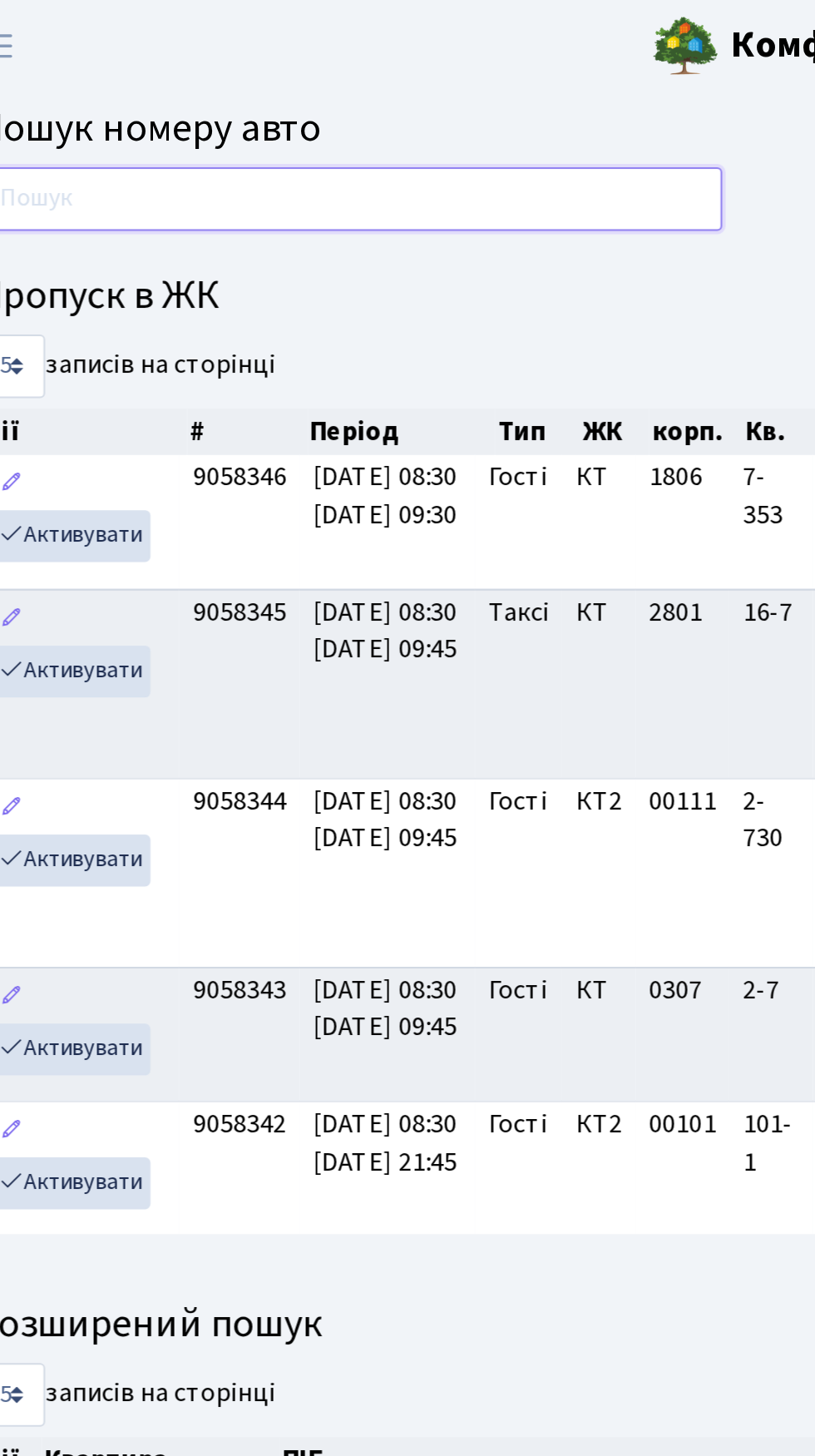
click at [267, 101] on input "text" at bounding box center [210, 99] width 370 height 32
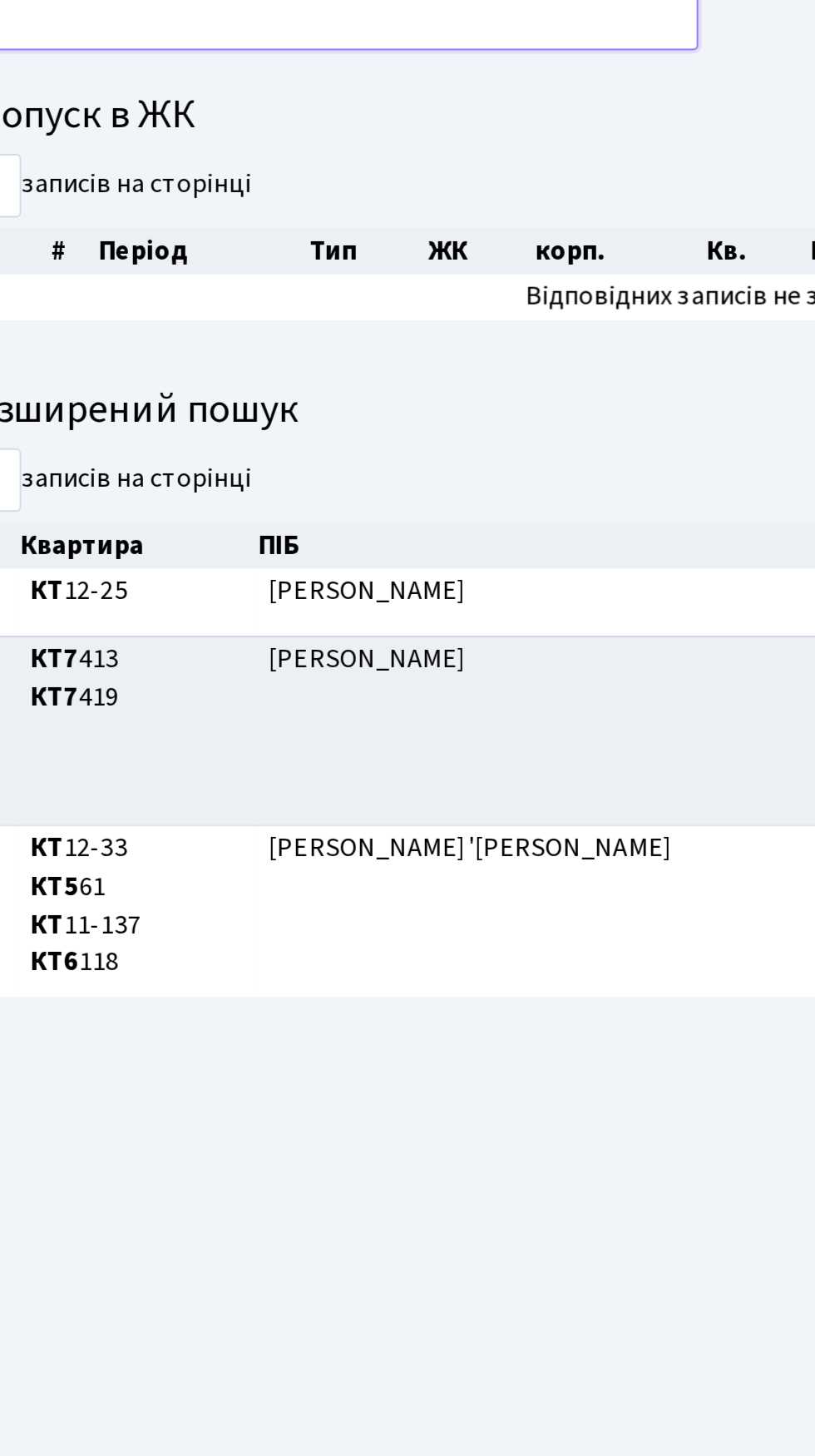
type input "5"
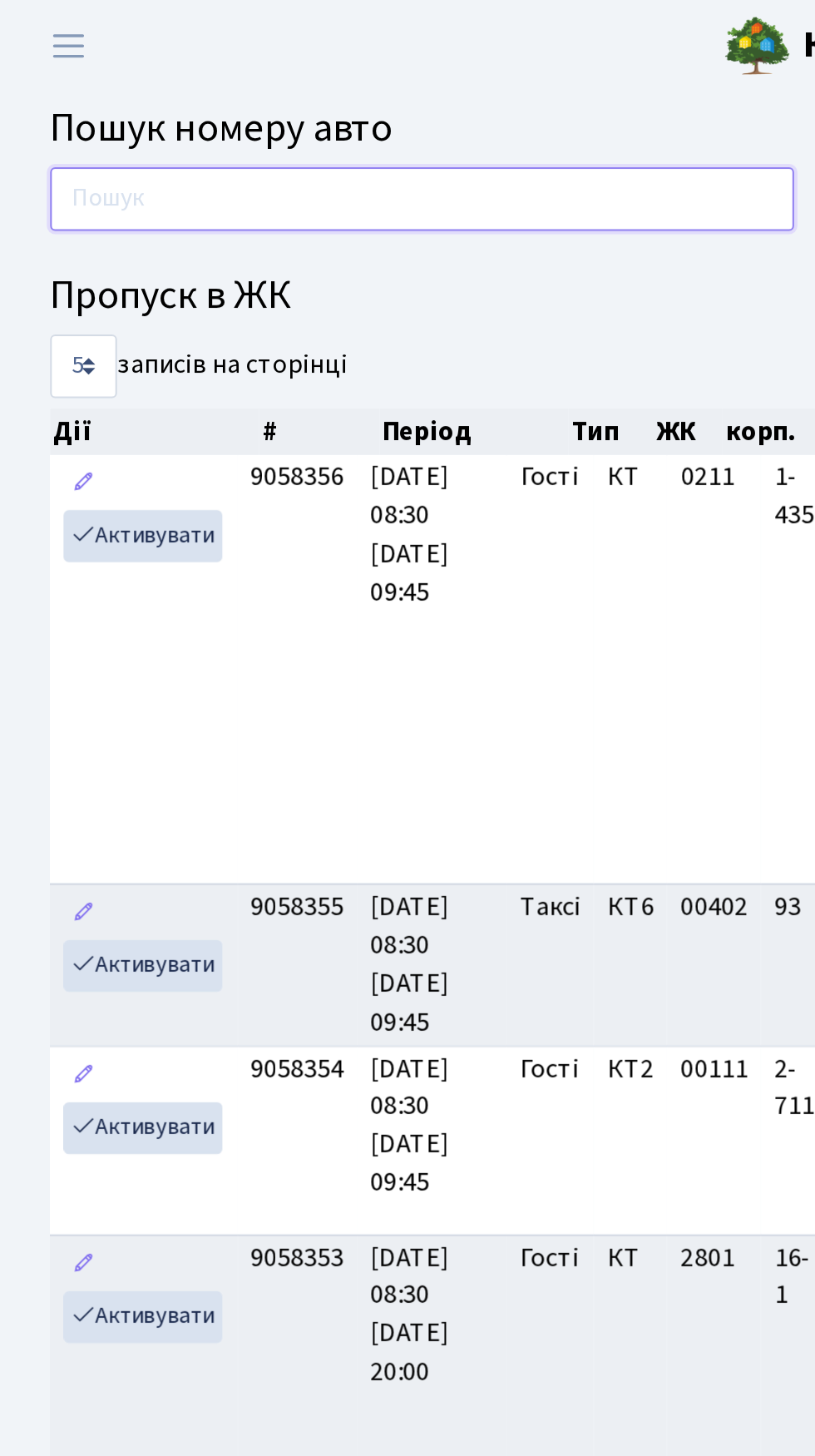
click at [268, 90] on input "text" at bounding box center [210, 99] width 370 height 32
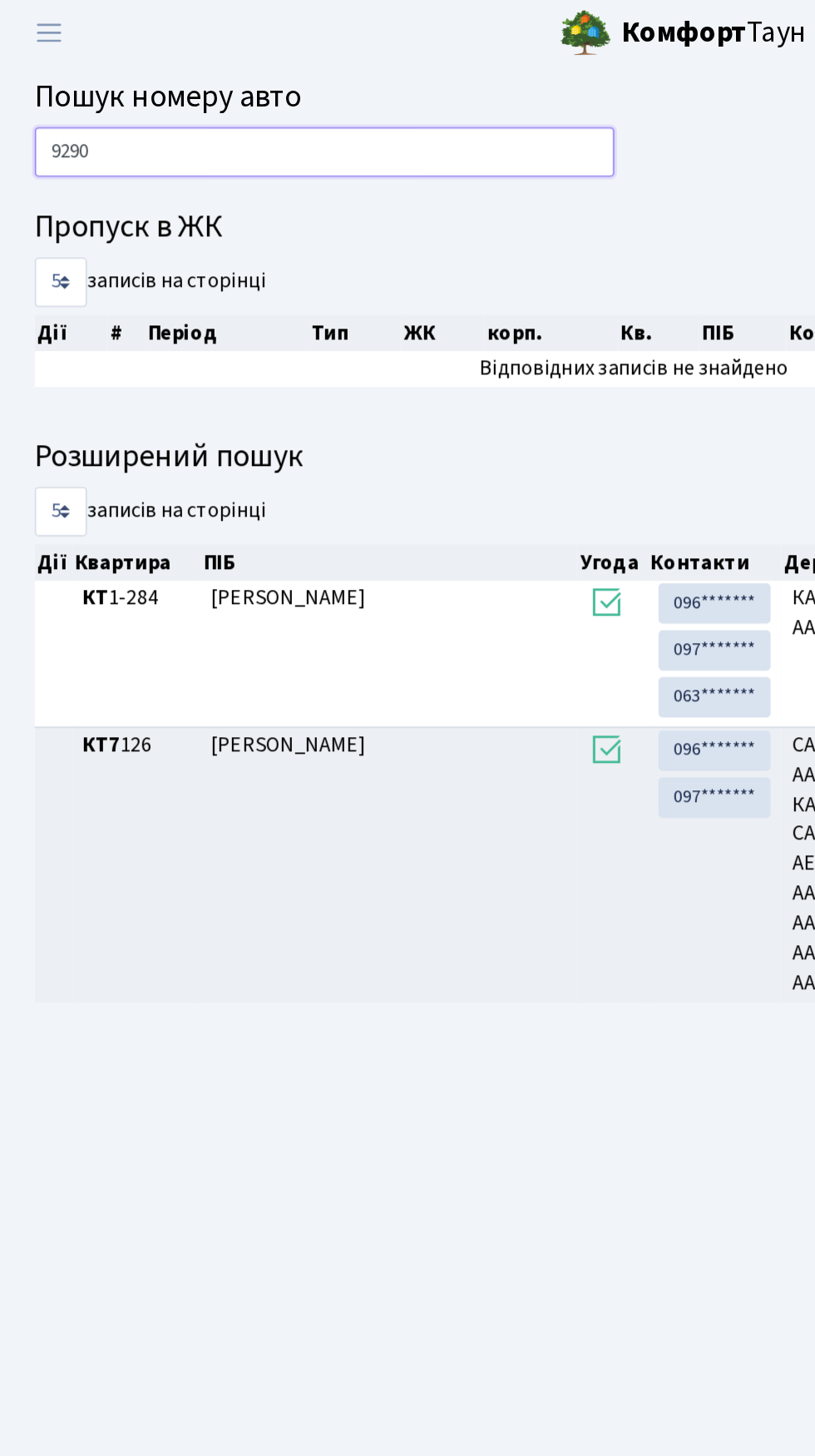
click at [234, 93] on input "9290" at bounding box center [210, 99] width 370 height 32
type input "9"
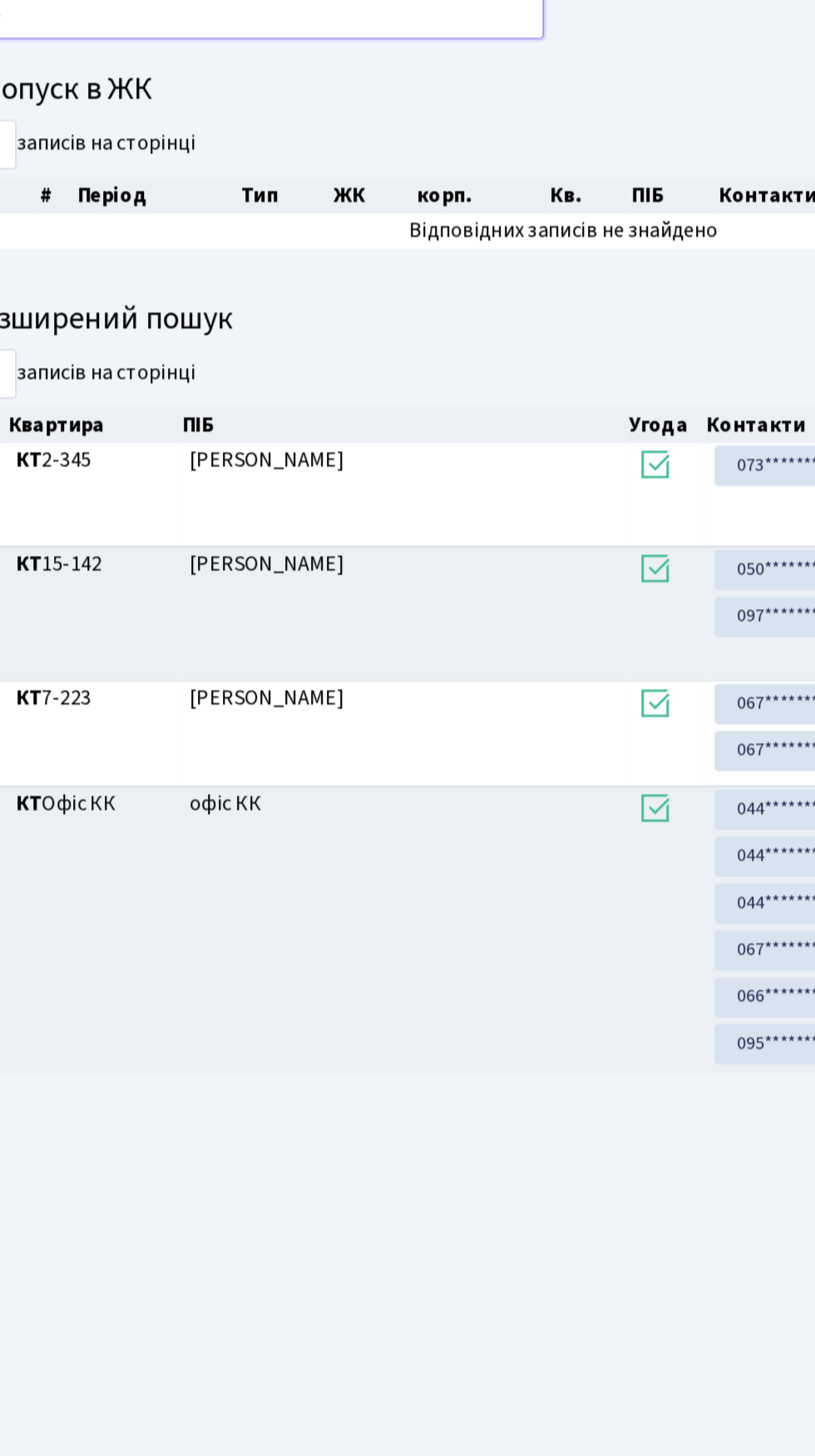
type input "8"
